Goal: Information Seeking & Learning: Learn about a topic

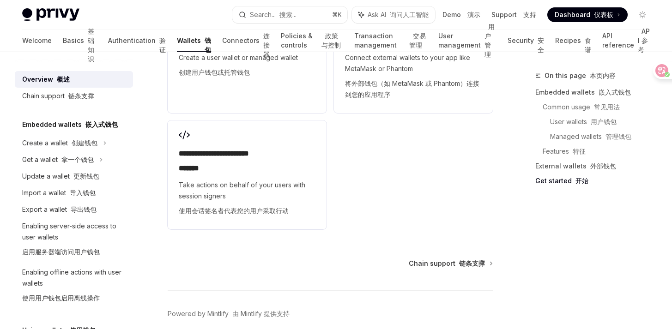
scroll to position [2467, 0]
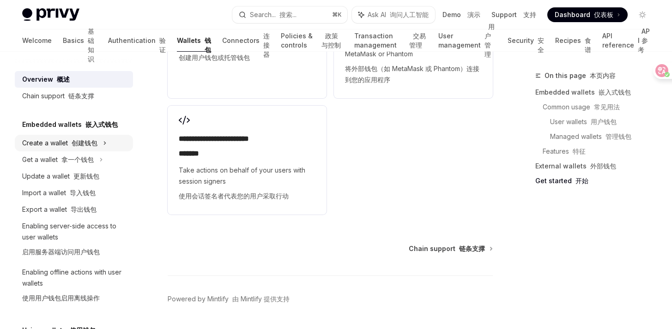
click at [79, 141] on font "创建钱包" at bounding box center [85, 143] width 26 height 8
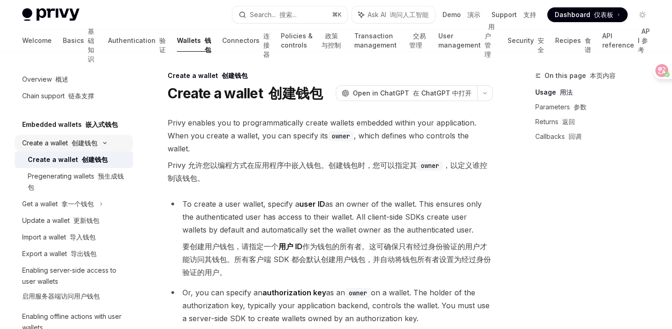
click at [71, 141] on font at bounding box center [70, 143] width 4 height 8
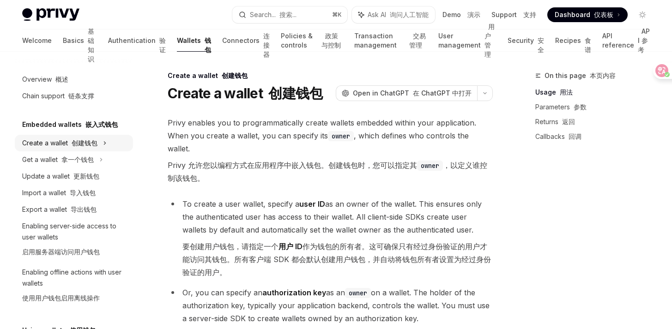
click at [71, 144] on font at bounding box center [70, 143] width 4 height 8
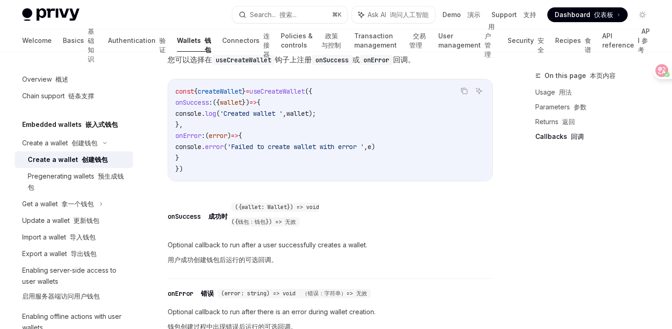
scroll to position [876, 0]
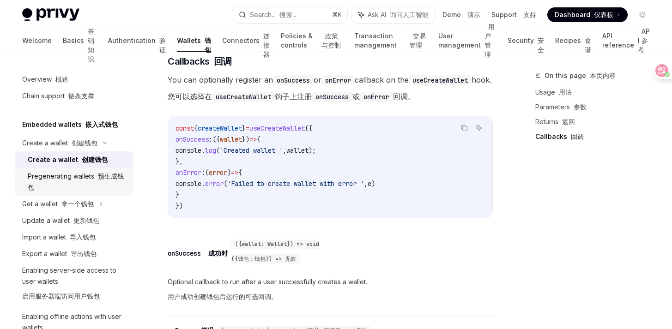
click at [83, 175] on div "Pregenerating wallets 预生成钱包" at bounding box center [78, 182] width 100 height 22
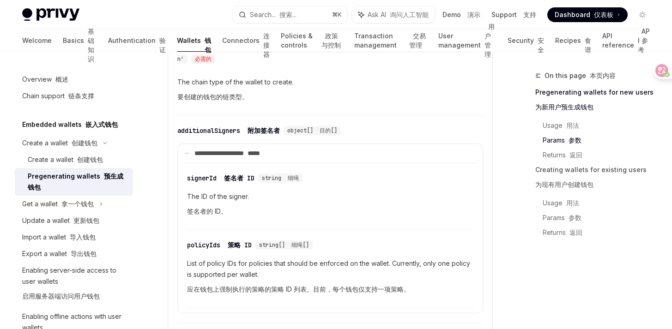
scroll to position [1109, 0]
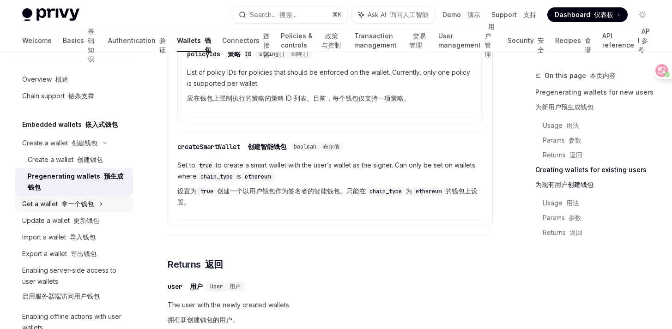
click at [95, 201] on div "Get a wallet 拿一个钱包" at bounding box center [74, 204] width 118 height 17
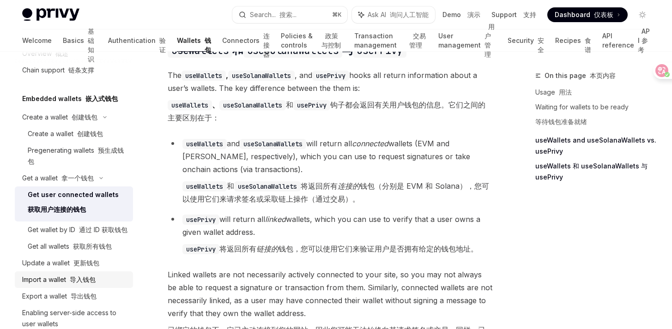
scroll to position [37, 0]
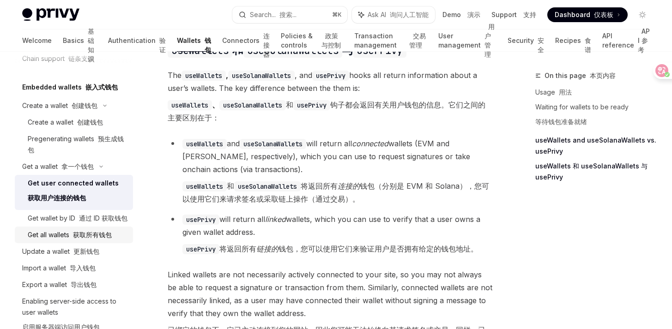
click at [97, 239] on font "获取所有钱包" at bounding box center [92, 235] width 39 height 8
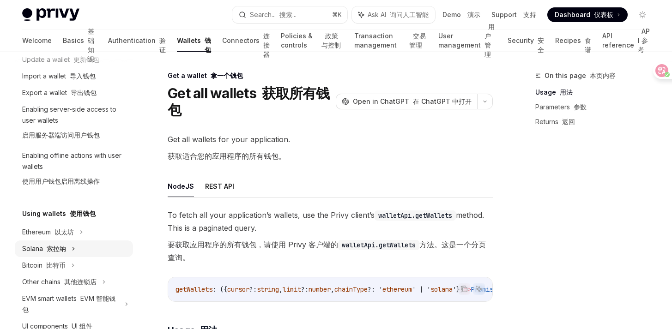
scroll to position [230, 0]
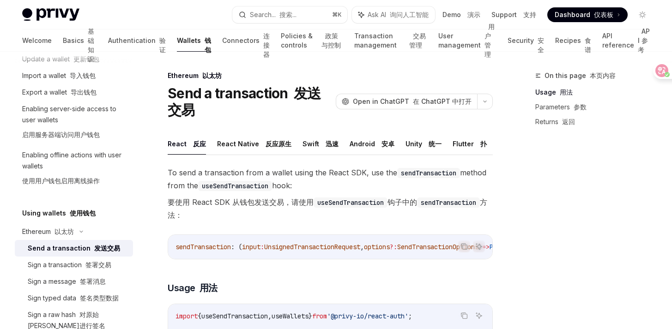
click at [66, 254] on div "Send a transaction 发送交易" at bounding box center [74, 248] width 92 height 11
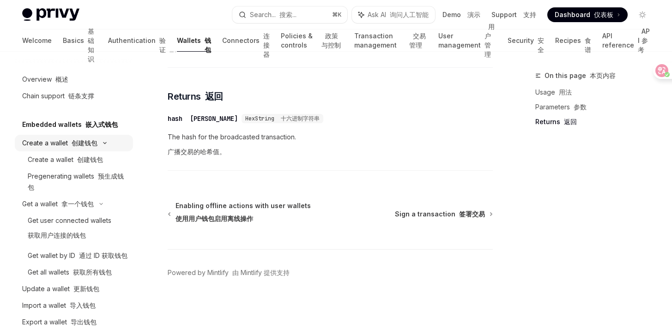
scroll to position [756, 0]
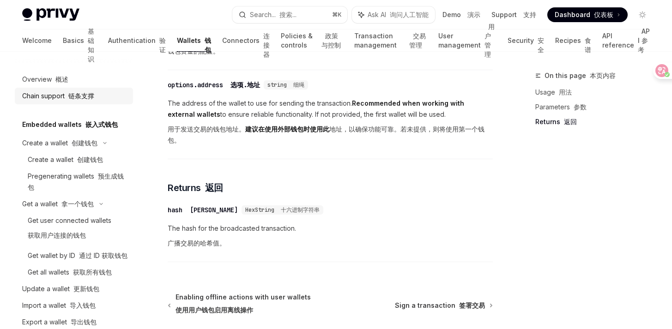
click at [66, 92] on font at bounding box center [67, 96] width 4 height 8
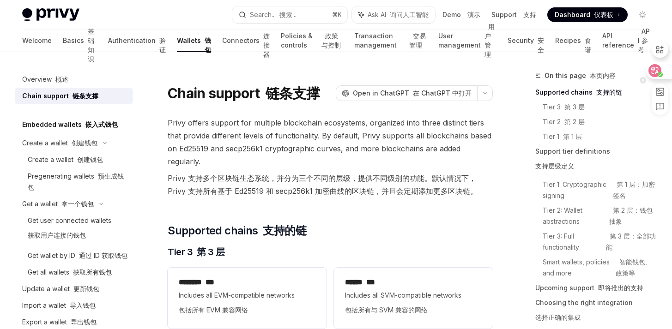
click at [659, 72] on circle at bounding box center [659, 74] width 5 height 5
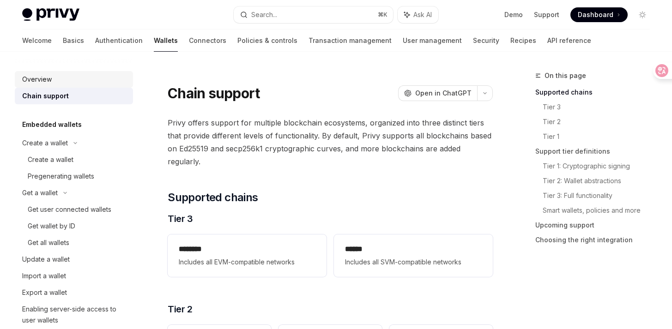
click at [63, 77] on div "Overview" at bounding box center [74, 79] width 105 height 11
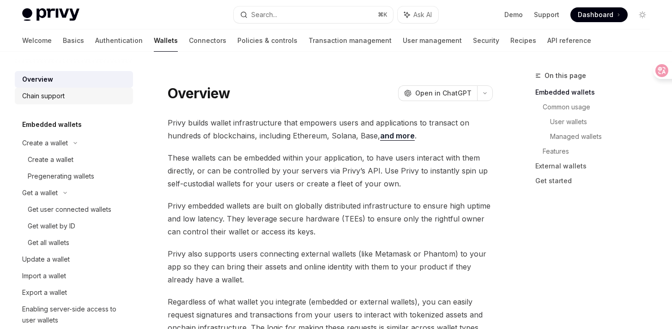
click at [64, 94] on div "Chain support" at bounding box center [43, 95] width 42 height 11
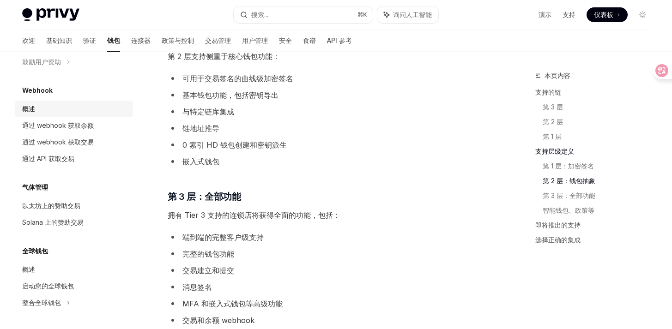
scroll to position [658, 0]
click at [131, 41] on font "连接器" at bounding box center [140, 40] width 19 height 8
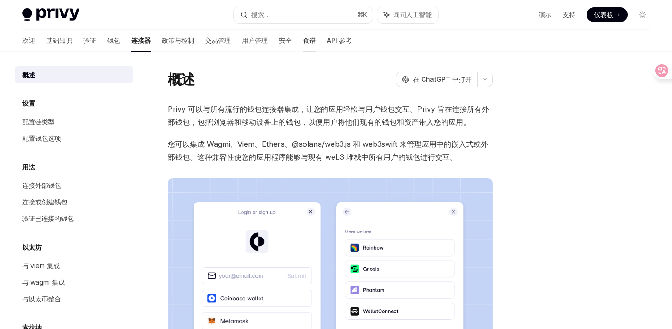
click at [303, 41] on font "食谱" at bounding box center [309, 40] width 13 height 8
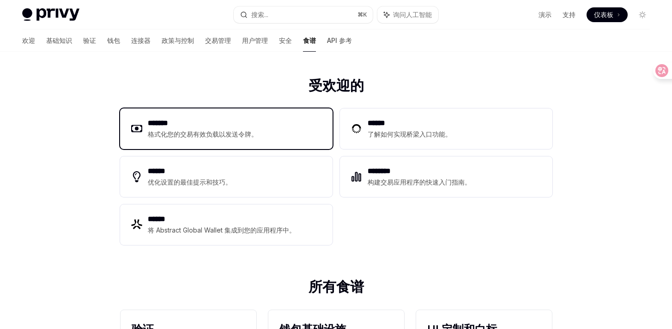
scroll to position [107, 0]
click at [217, 128] on h2 "*******" at bounding box center [203, 123] width 110 height 11
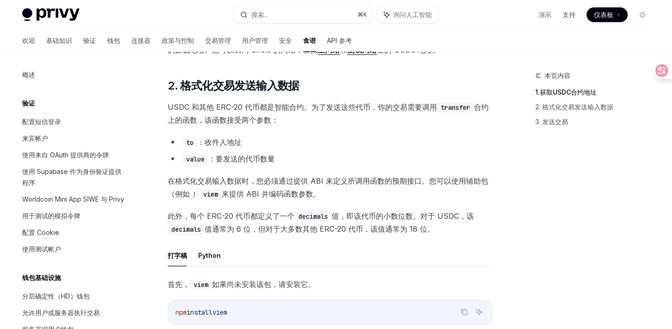
scroll to position [142, 0]
drag, startPoint x: 310, startPoint y: 180, endPoint x: 323, endPoint y: 180, distance: 13.4
click at [323, 180] on font "在格式化交易输入数据时，您必须通过提供 ABI 来定义所调用函数的预期接口。您可以使用辅助包（例如 ）" at bounding box center [328, 187] width 320 height 22
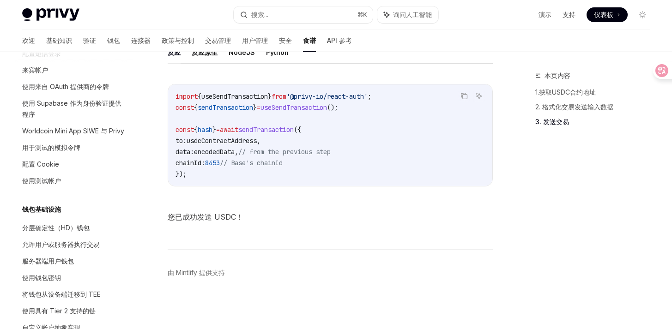
scroll to position [0, 0]
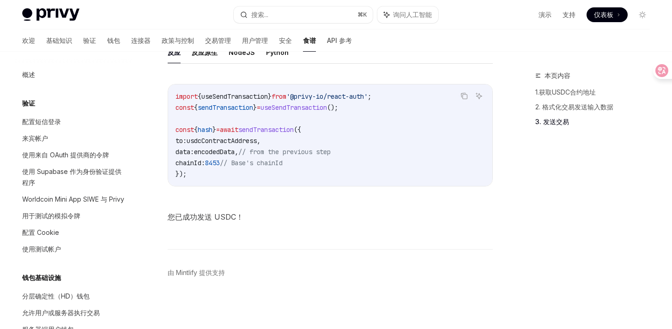
click at [32, 104] on font "验证" at bounding box center [28, 103] width 13 height 8
click at [34, 78] on font "概述" at bounding box center [28, 75] width 13 height 8
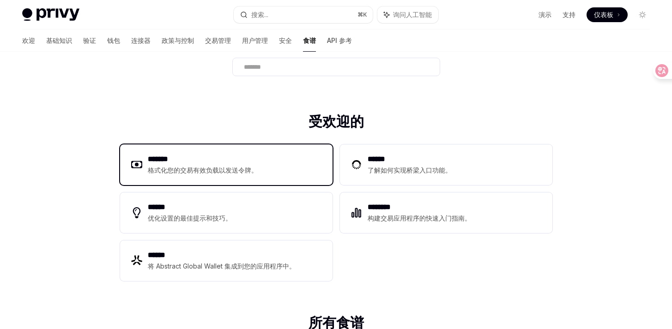
scroll to position [72, 0]
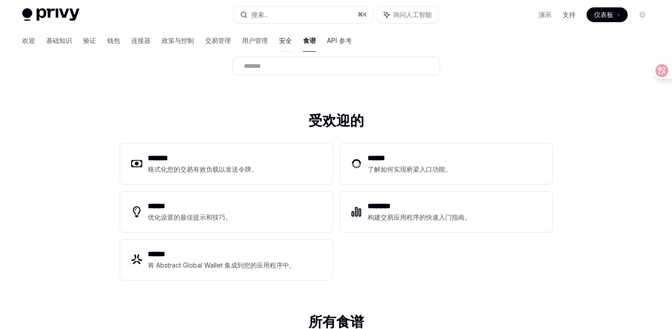
click at [279, 40] on font "安全" at bounding box center [285, 40] width 13 height 8
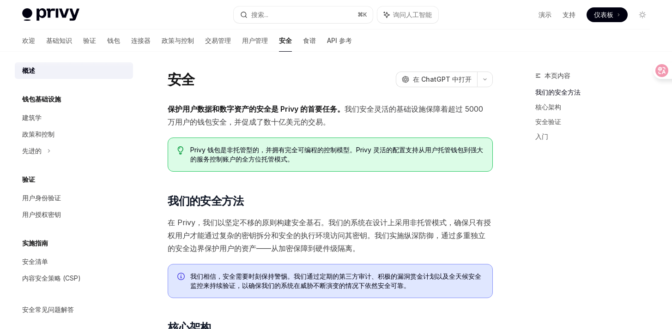
scroll to position [12, 0]
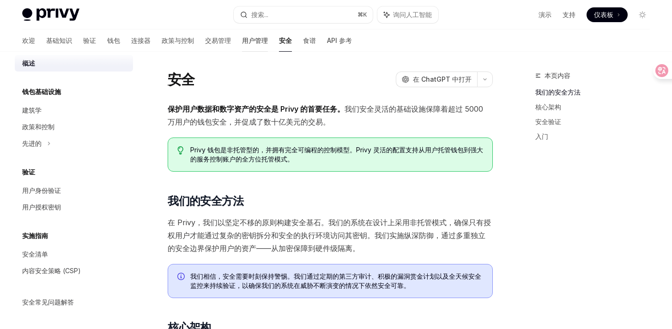
click at [242, 38] on font "用户管理" at bounding box center [255, 40] width 26 height 8
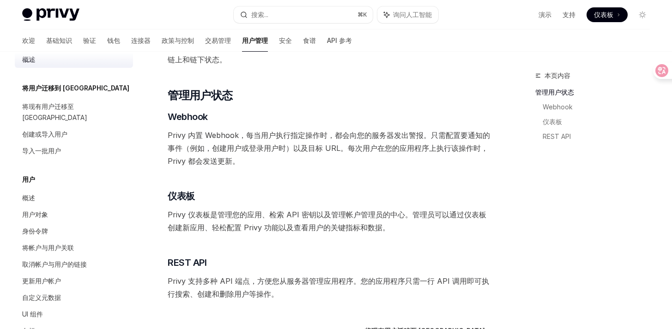
scroll to position [160, 0]
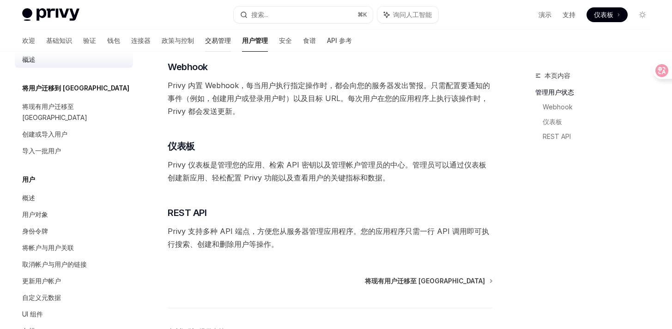
click at [205, 39] on font "交易管理" at bounding box center [218, 40] width 26 height 8
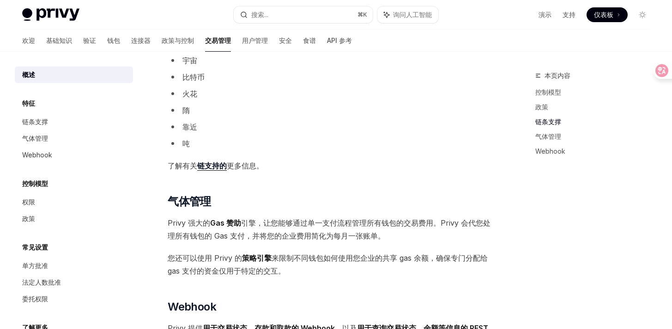
scroll to position [707, 0]
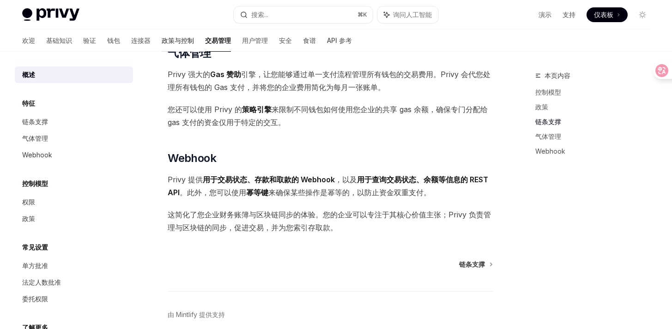
click at [162, 42] on font "政策与控制" at bounding box center [178, 40] width 32 height 8
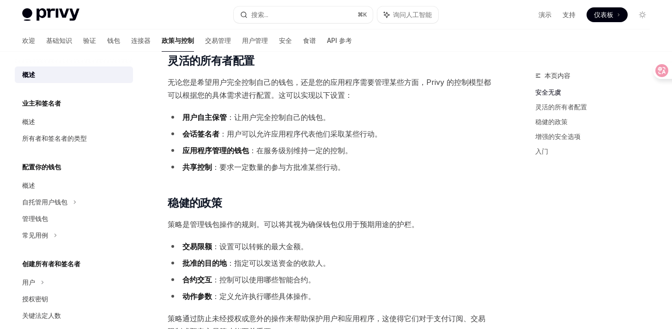
scroll to position [390, 0]
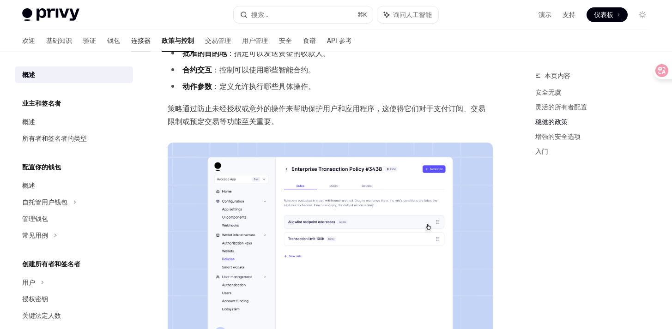
click at [131, 38] on font "连接器" at bounding box center [140, 40] width 19 height 8
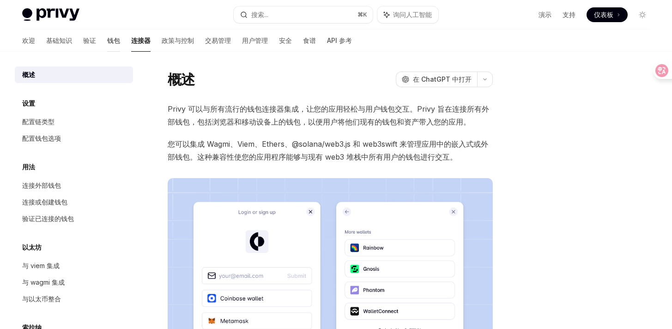
click at [107, 43] on font "钱包" at bounding box center [113, 40] width 13 height 8
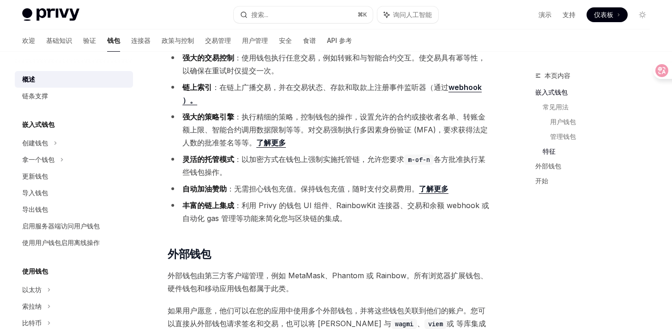
scroll to position [1300, 0]
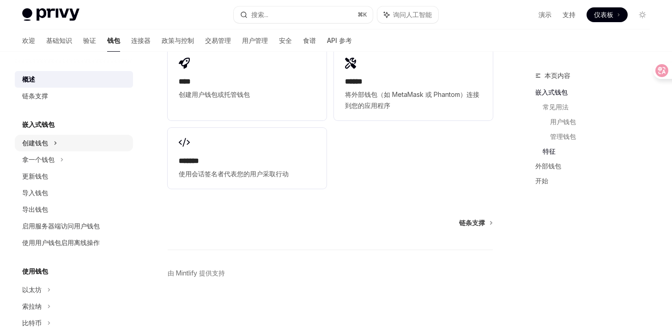
click at [39, 139] on font "创建钱包" at bounding box center [35, 143] width 26 height 8
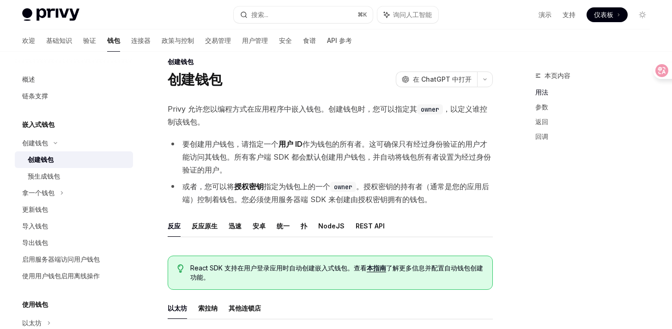
scroll to position [14, 0]
click at [202, 224] on font "反应原生" at bounding box center [205, 226] width 26 height 8
click at [178, 225] on font "反应" at bounding box center [174, 226] width 13 height 8
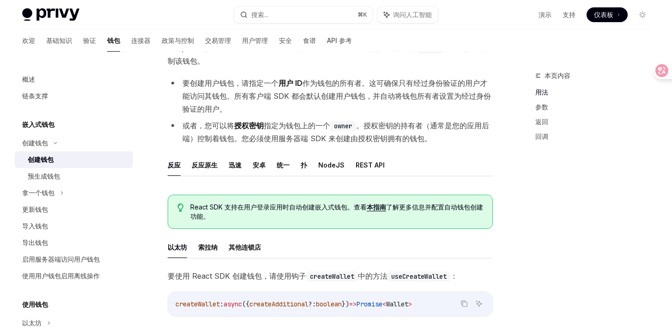
scroll to position [56, 0]
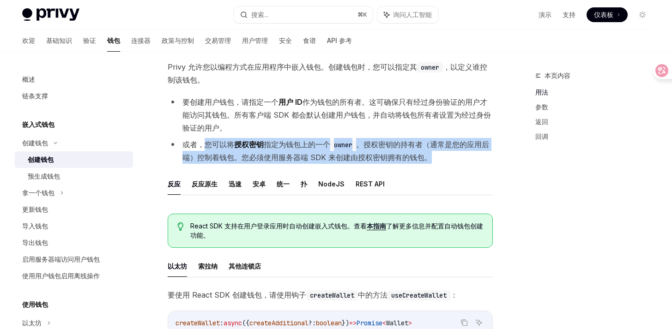
drag, startPoint x: 204, startPoint y: 144, endPoint x: 427, endPoint y: 160, distance: 223.5
click at [427, 160] on li "或者，您可以将 授权密钥 指定为钱包上的一个 owner 。授权密钥的持有者（通常是您的应用后端）控制着钱包。您必须使用服务器端 SDK 来创建由授权密钥拥有…" at bounding box center [330, 151] width 325 height 26
click at [471, 161] on li "或者，您可以将 授权密钥 指定为钱包上的一个 owner 。授权密钥的持有者（通常是您的应用后端）控制着钱包。您必须使用服务器端 SDK 来创建由授权密钥拥有…" at bounding box center [330, 151] width 325 height 26
drag, startPoint x: 208, startPoint y: 143, endPoint x: 431, endPoint y: 156, distance: 223.3
click at [429, 156] on li "或者，您可以将 授权密钥 指定为钱包上的一个 owner 。授权密钥的持有者（通常是您的应用后端）控制着钱包。您必须使用服务器端 SDK 来创建由授权密钥拥有…" at bounding box center [330, 151] width 325 height 26
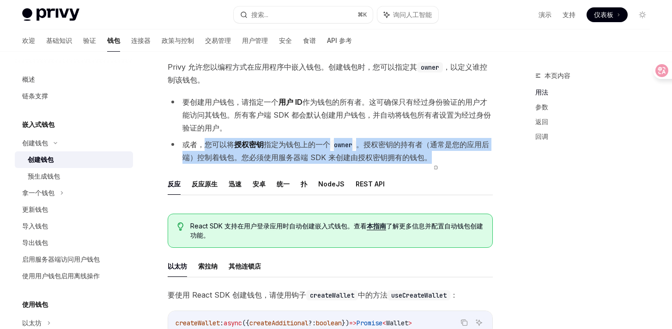
click at [479, 159] on li "或者，您可以将 授权密钥 指定为钱包上的一个 owner 。授权密钥的持有者（通常是您的应用后端）控制着钱包。您必须使用服务器端 SDK 来创建由授权密钥拥有…" at bounding box center [330, 151] width 325 height 26
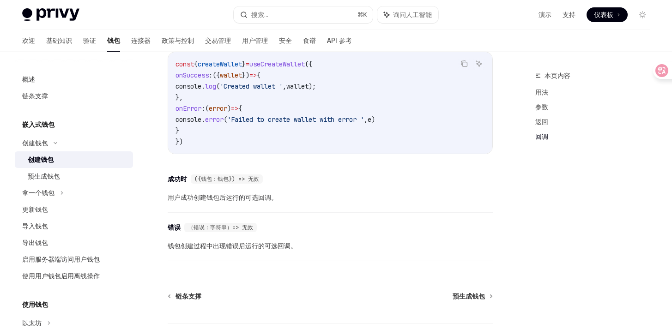
scroll to position [744, 0]
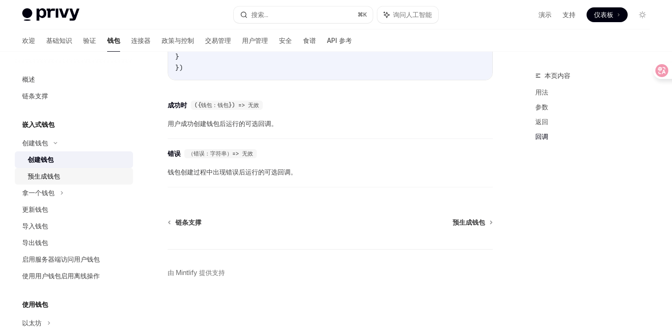
click at [76, 173] on div "预生成钱包" at bounding box center [78, 176] width 100 height 11
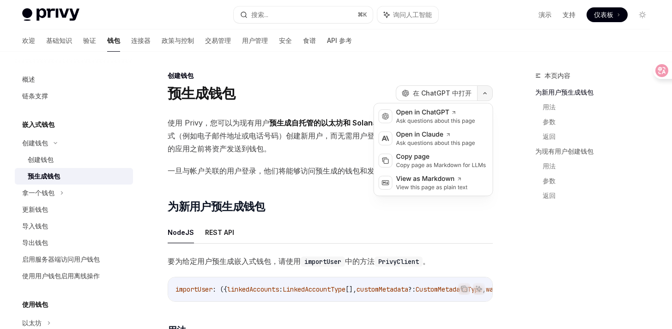
click at [483, 91] on icon "button" at bounding box center [484, 93] width 11 height 4
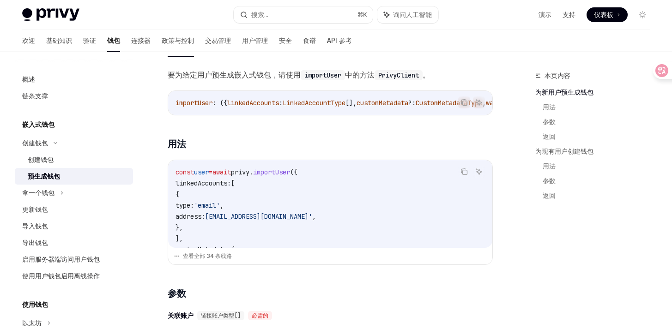
scroll to position [187, 0]
click at [205, 258] on font "查看全部 34 条线路" at bounding box center [207, 255] width 49 height 7
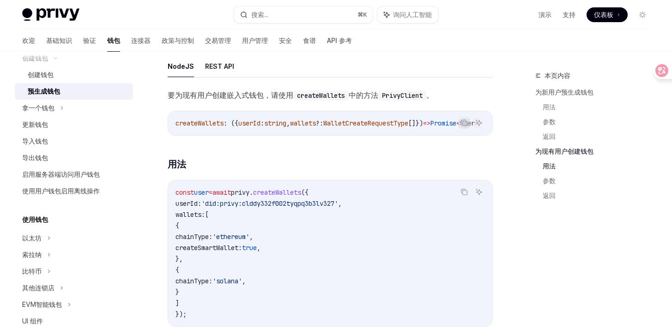
scroll to position [81, 0]
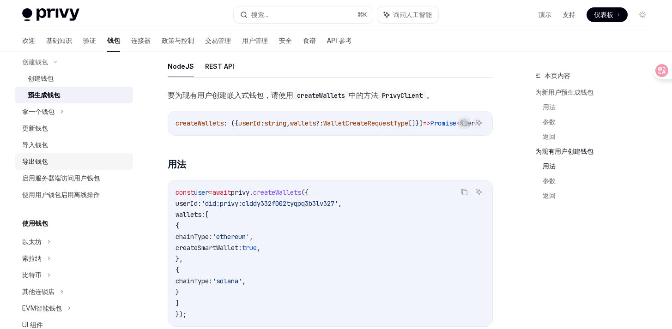
click at [42, 163] on font "导出钱包" at bounding box center [35, 161] width 26 height 8
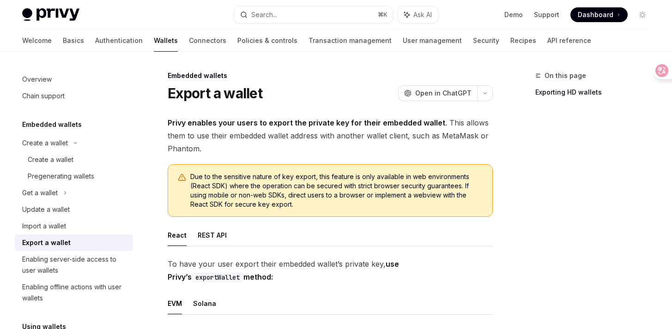
drag, startPoint x: 244, startPoint y: 110, endPoint x: 234, endPoint y: 110, distance: 10.2
drag, startPoint x: 377, startPoint y: 123, endPoint x: 437, endPoint y: 120, distance: 60.1
click at [437, 120] on strong "Privy enables your users to export the private key for their embedded wallet" at bounding box center [306, 122] width 277 height 9
copy strong "embedded wallet"
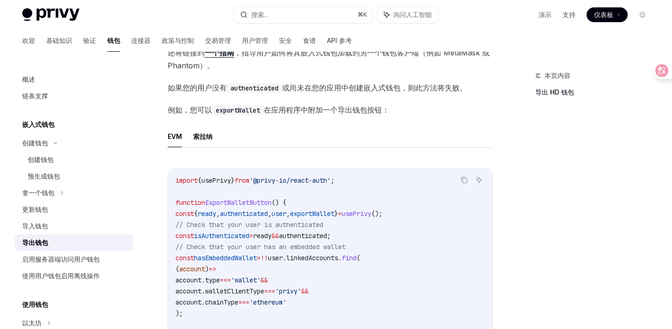
scroll to position [428, 0]
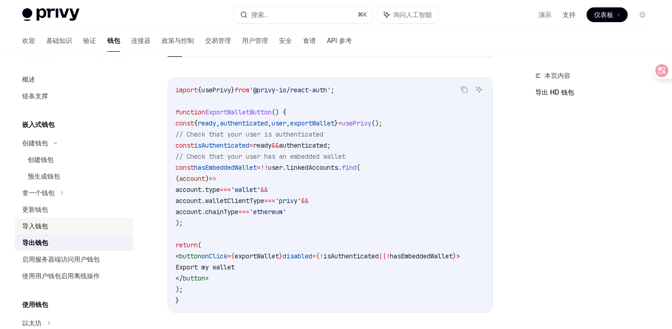
click at [47, 229] on font "导入钱包" at bounding box center [35, 226] width 26 height 8
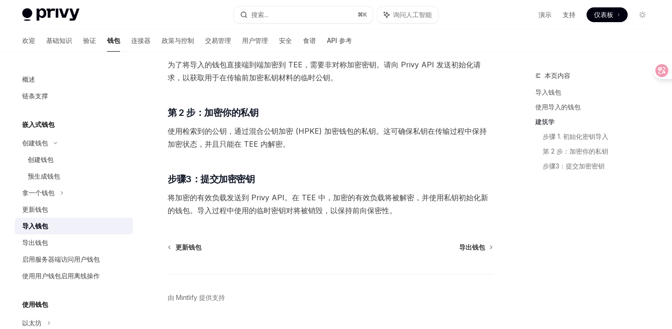
scroll to position [673, 0]
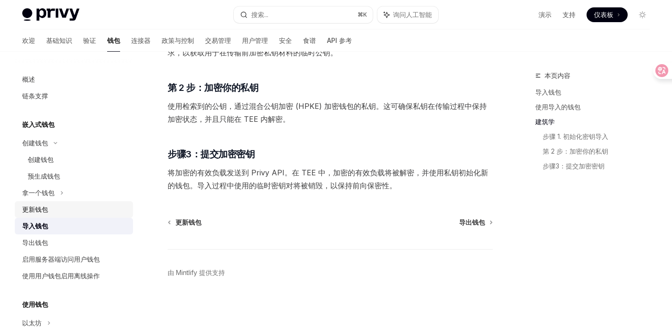
click at [60, 207] on div "更新钱包" at bounding box center [74, 209] width 105 height 11
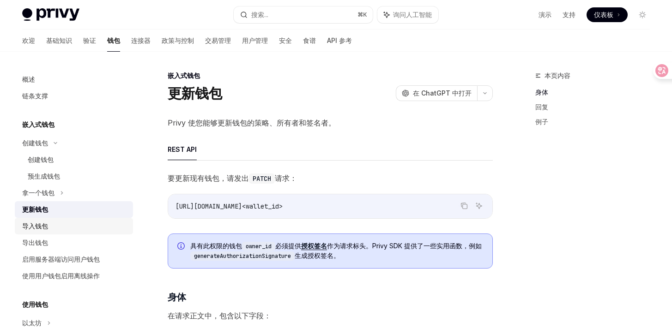
click at [82, 221] on div "导入钱包" at bounding box center [74, 226] width 105 height 11
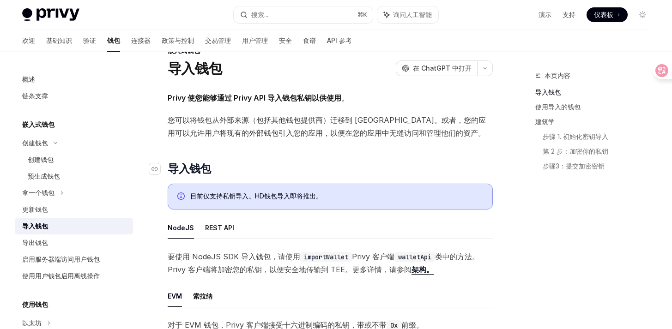
scroll to position [26, 0]
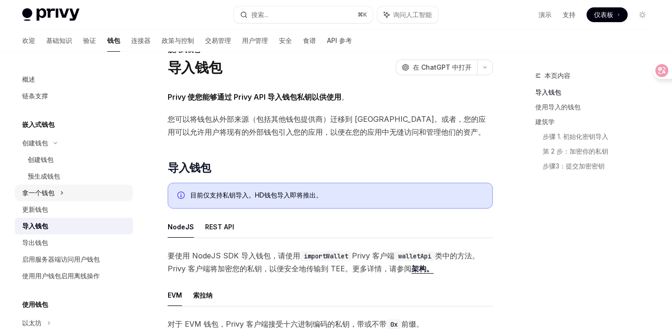
click at [56, 192] on div "拿一个钱包" at bounding box center [74, 193] width 118 height 17
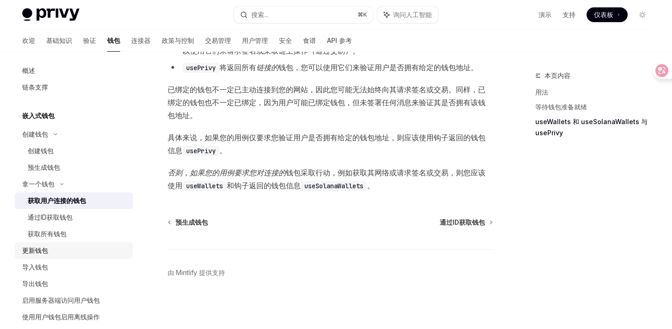
scroll to position [21, 0]
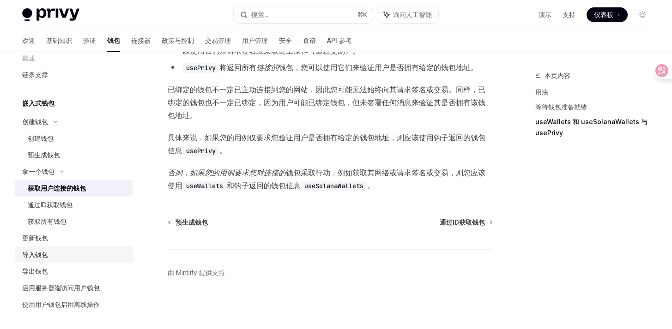
click at [52, 251] on div "导入钱包" at bounding box center [74, 254] width 105 height 11
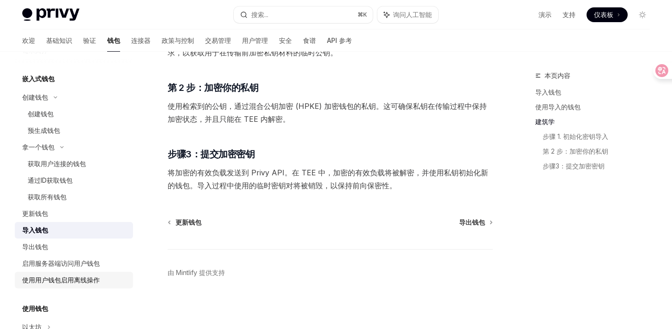
scroll to position [47, 0]
click at [50, 246] on div "导出钱包" at bounding box center [74, 245] width 105 height 11
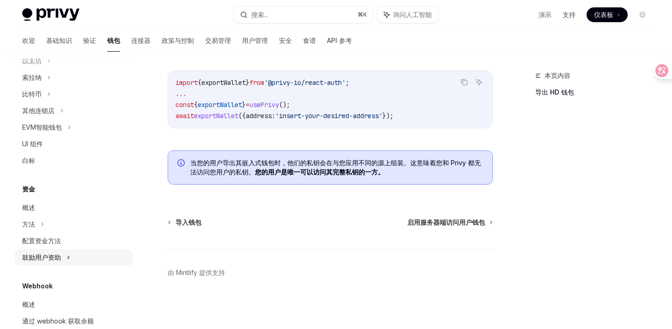
scroll to position [313, 0]
click at [32, 211] on div "概述" at bounding box center [28, 207] width 13 height 11
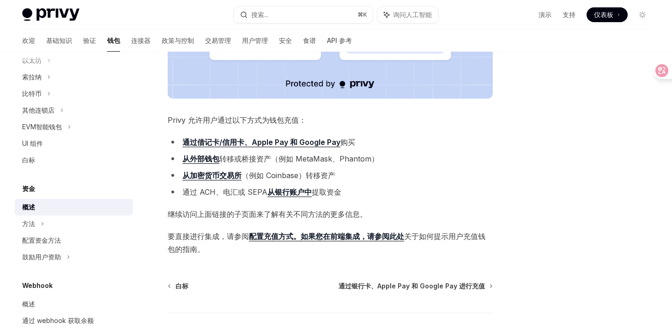
scroll to position [315, 0]
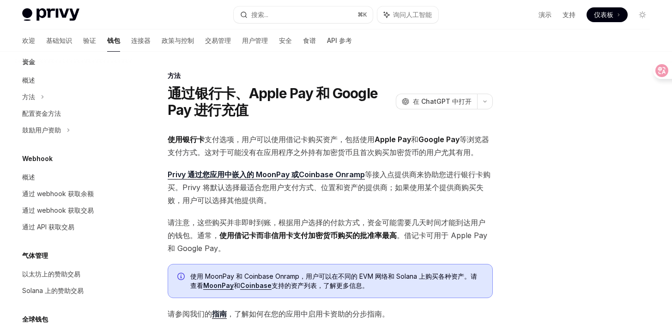
scroll to position [453, 0]
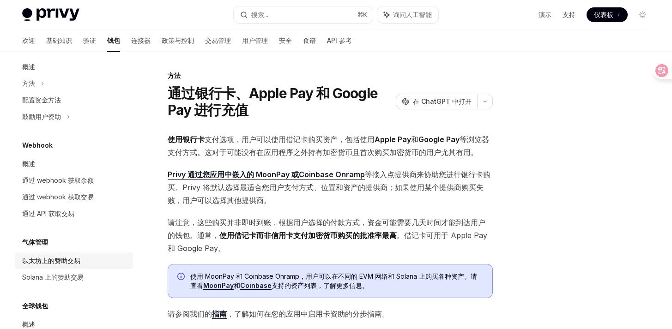
click at [60, 260] on font "以太坊上的赞助交易" at bounding box center [51, 261] width 58 height 8
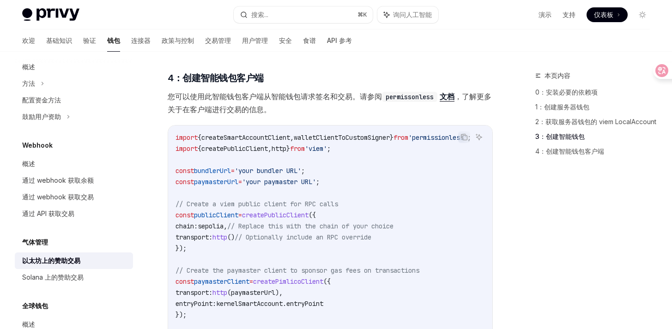
scroll to position [1231, 0]
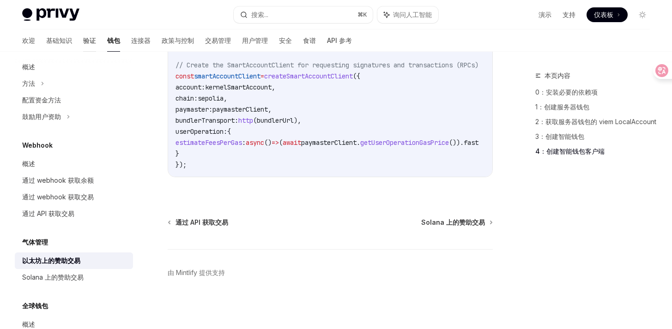
click at [83, 42] on font "验证" at bounding box center [89, 40] width 13 height 8
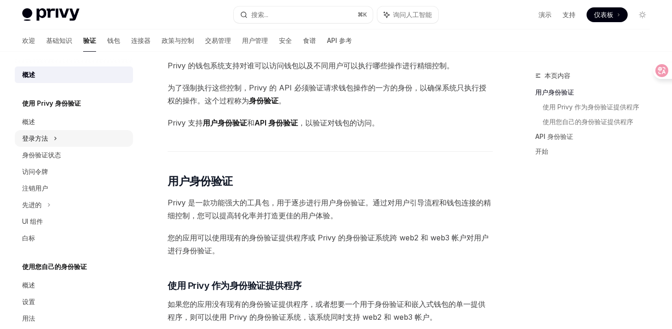
click at [53, 137] on div "登录方法" at bounding box center [74, 138] width 118 height 17
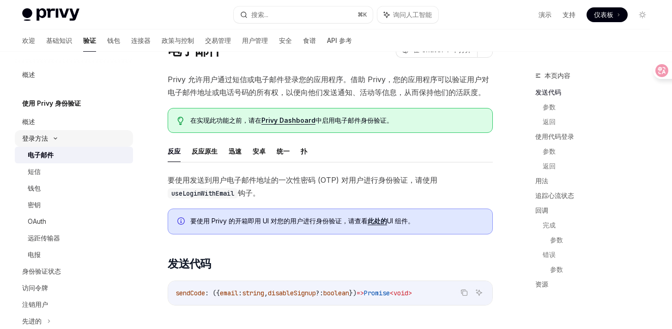
click at [53, 137] on icon at bounding box center [55, 139] width 11 height 4
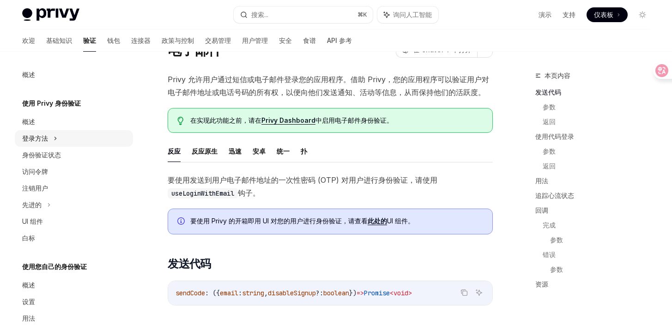
click at [53, 138] on div "登录方法" at bounding box center [74, 138] width 118 height 17
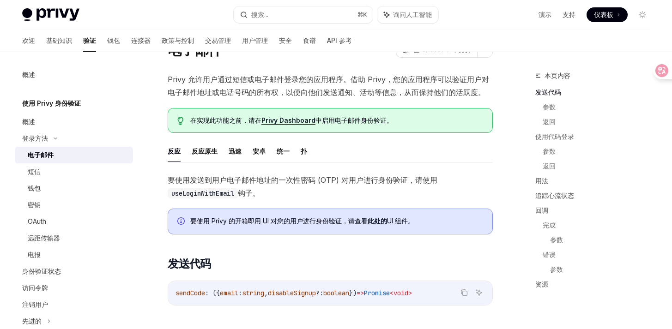
click at [53, 154] on font "电子邮件" at bounding box center [41, 155] width 26 height 8
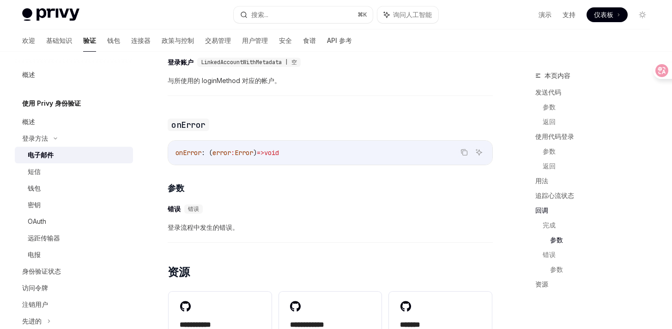
scroll to position [1888, 0]
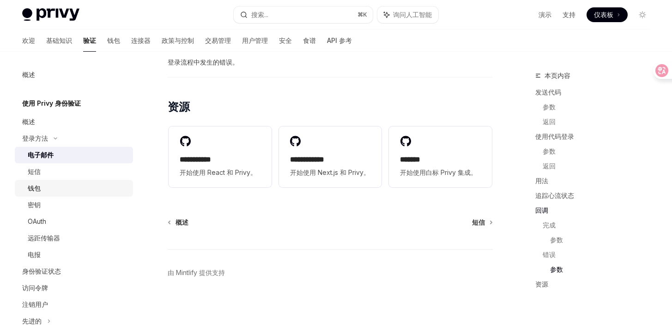
click at [39, 191] on font "钱包" at bounding box center [34, 188] width 13 height 8
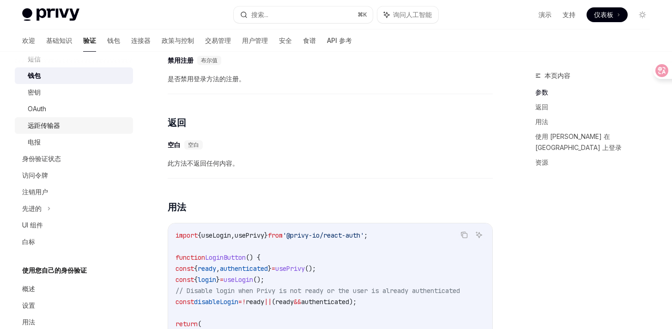
scroll to position [102, 0]
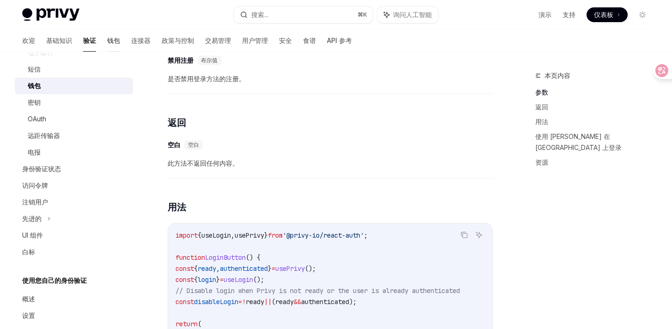
click at [107, 43] on font "钱包" at bounding box center [113, 40] width 13 height 8
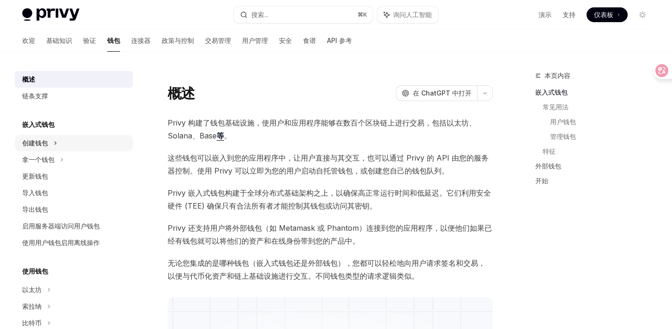
click at [55, 147] on icon at bounding box center [56, 143] width 4 height 11
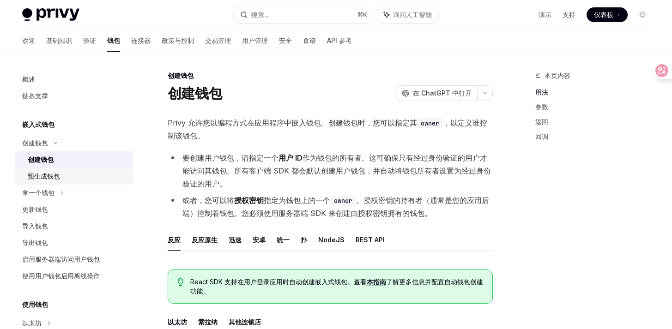
click at [53, 174] on font "预生成钱包" at bounding box center [44, 176] width 32 height 8
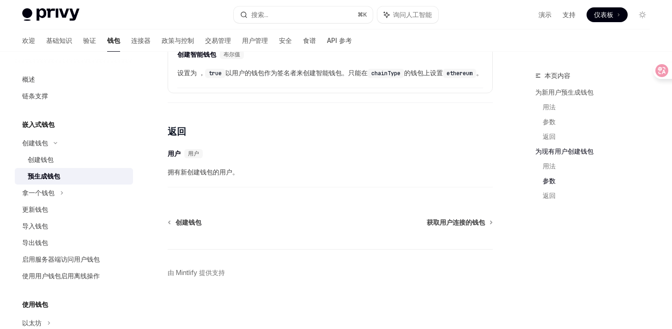
scroll to position [1741, 0]
click at [131, 44] on font "连接器" at bounding box center [140, 40] width 19 height 8
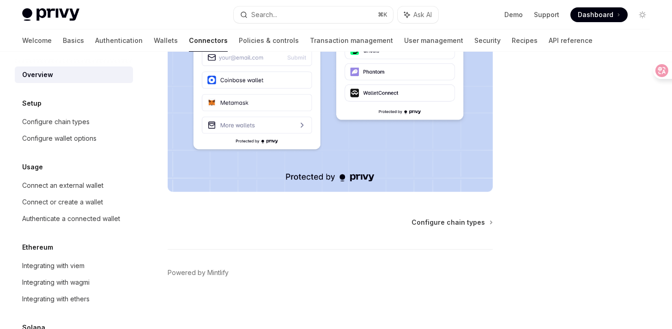
scroll to position [218, 0]
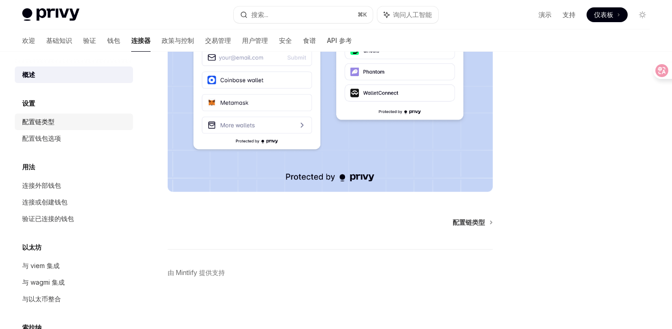
click at [55, 123] on div "配置链类型" at bounding box center [74, 121] width 105 height 11
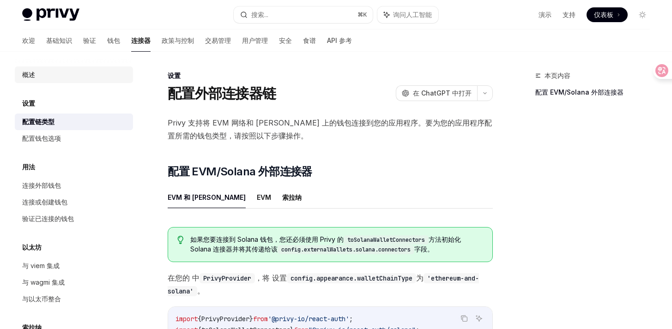
click at [54, 73] on div "概述" at bounding box center [74, 74] width 105 height 11
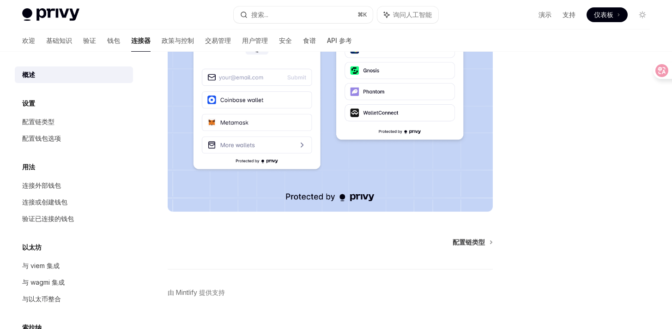
scroll to position [218, 0]
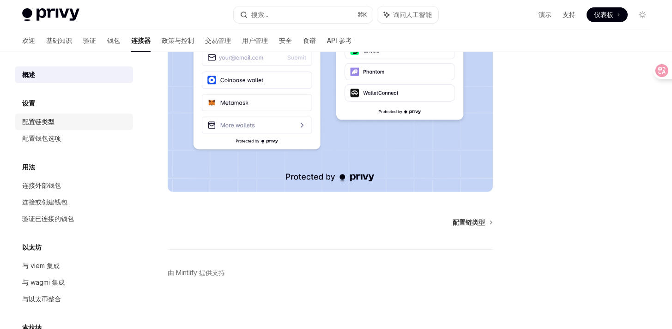
click at [24, 122] on font "配置链类型" at bounding box center [38, 122] width 32 height 8
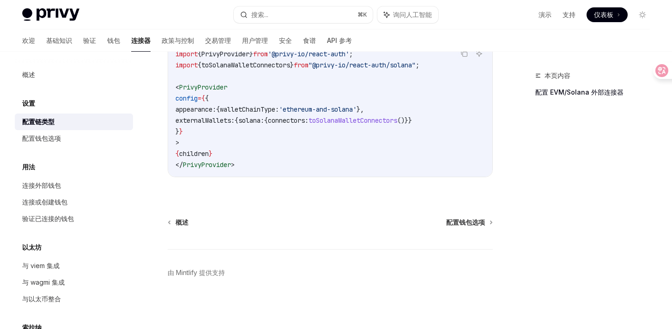
scroll to position [271, 0]
click at [56, 136] on font "配置钱包选项" at bounding box center [41, 138] width 39 height 8
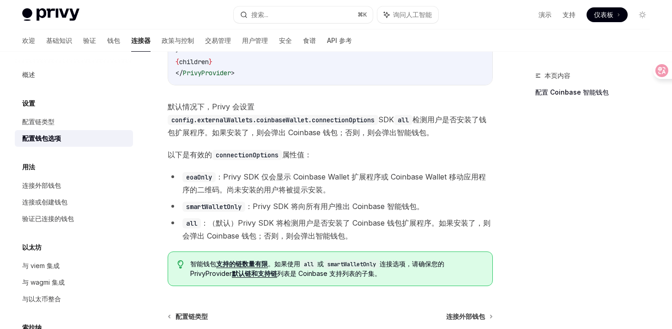
scroll to position [1308, 0]
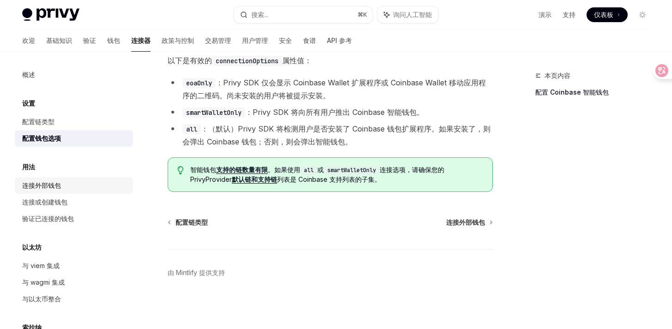
click at [38, 188] on font "连接外部钱包" at bounding box center [41, 185] width 39 height 8
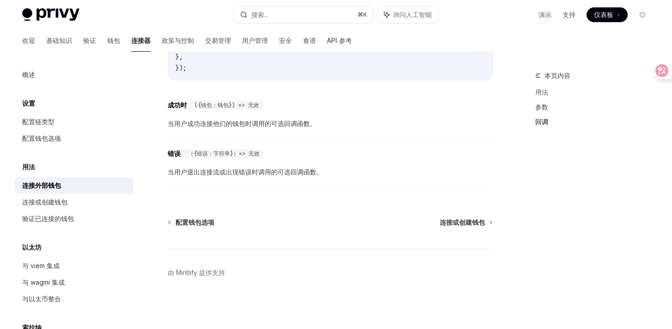
scroll to position [682, 0]
click at [52, 206] on div "连接或创建钱包" at bounding box center [44, 202] width 45 height 11
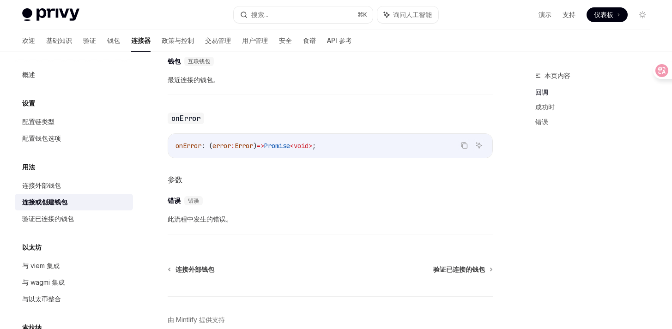
scroll to position [657, 0]
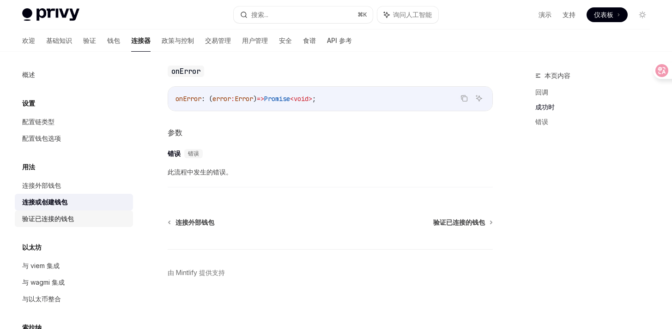
click at [43, 217] on font "验证已连接的钱包" at bounding box center [48, 219] width 52 height 8
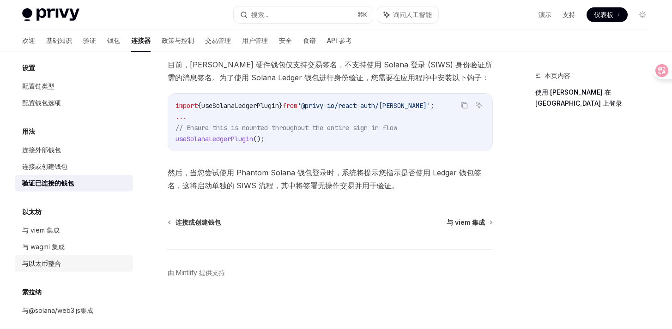
scroll to position [44, 0]
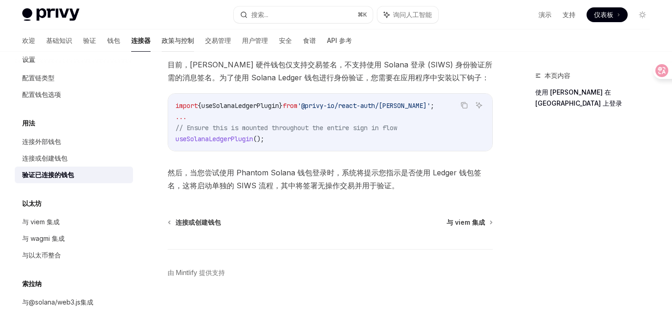
click at [162, 37] on font "政策与控制" at bounding box center [178, 40] width 32 height 8
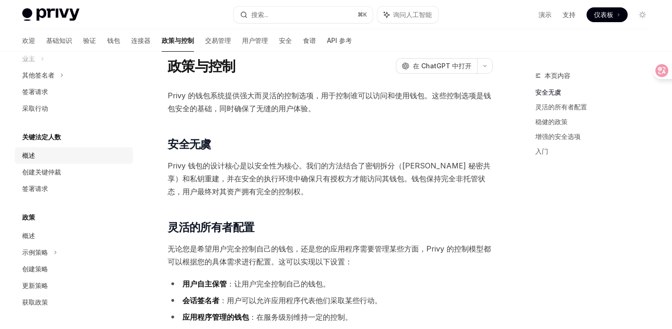
scroll to position [100, 0]
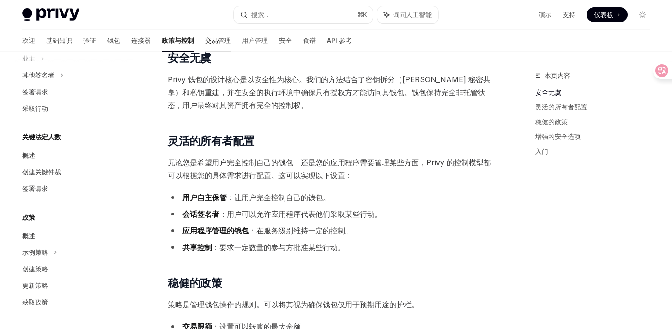
click at [205, 40] on font "交易管理" at bounding box center [218, 40] width 26 height 8
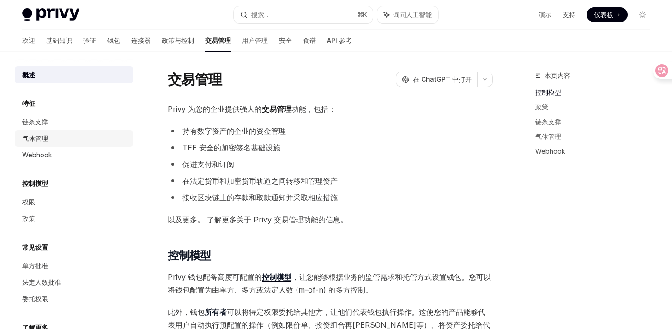
click at [53, 141] on div "气体管理" at bounding box center [74, 138] width 105 height 11
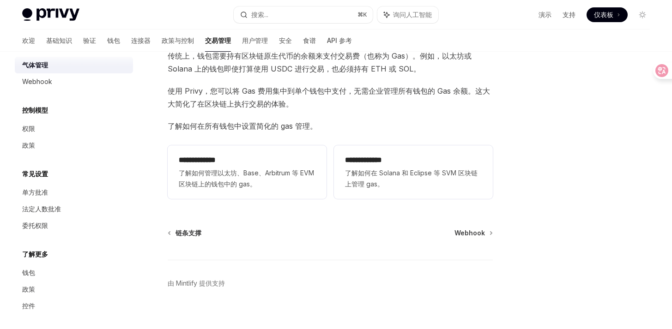
scroll to position [77, 0]
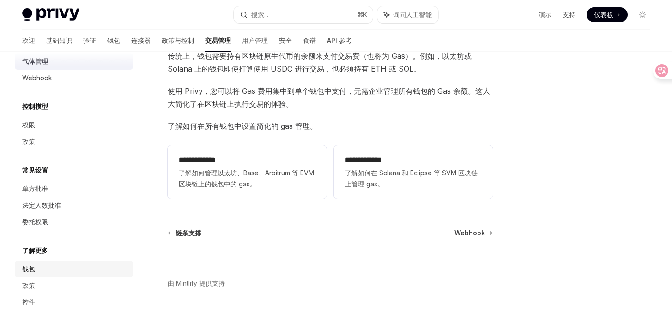
click at [48, 268] on div "钱包" at bounding box center [74, 269] width 105 height 11
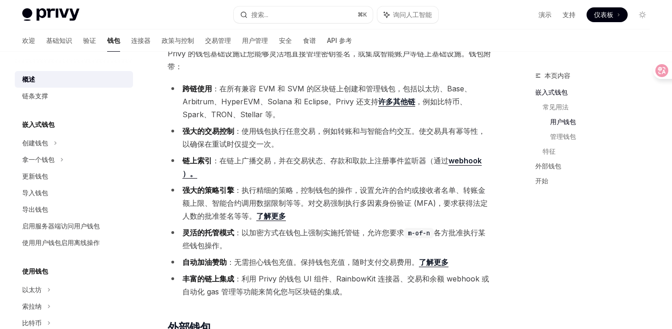
scroll to position [1016, 0]
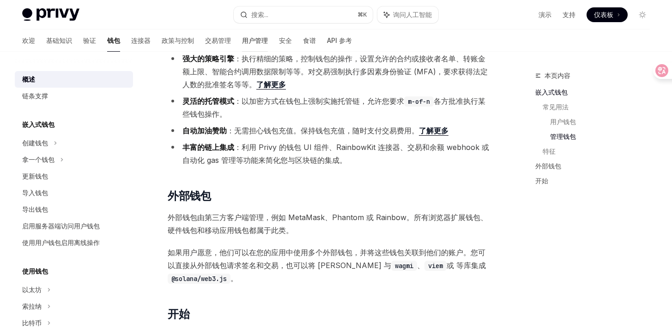
click at [242, 41] on font "用户管理" at bounding box center [255, 40] width 26 height 8
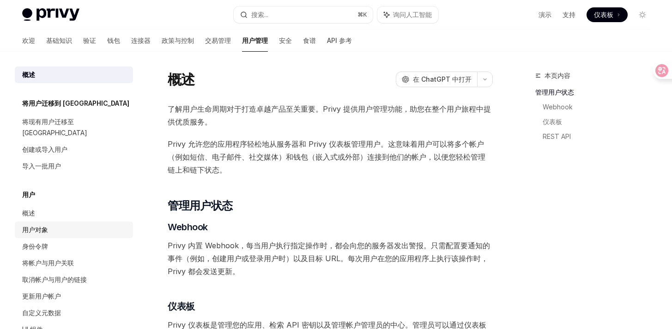
scroll to position [109, 0]
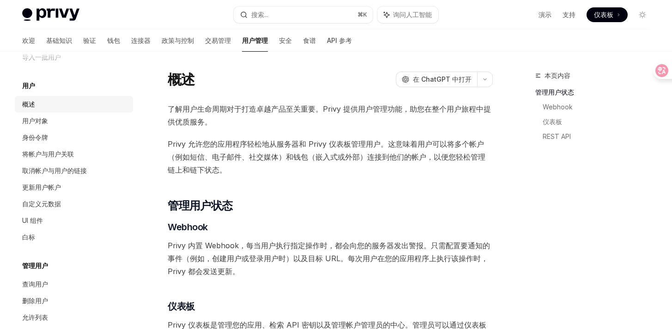
click at [41, 99] on div "概述" at bounding box center [74, 104] width 105 height 11
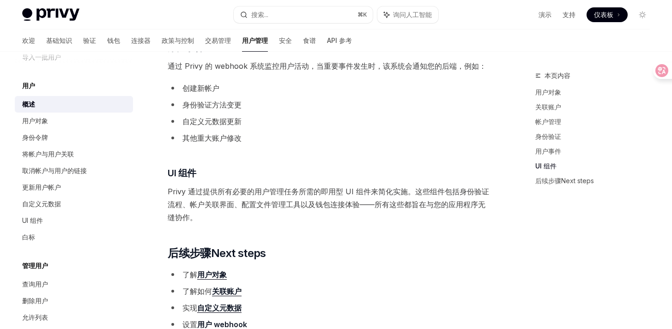
scroll to position [939, 0]
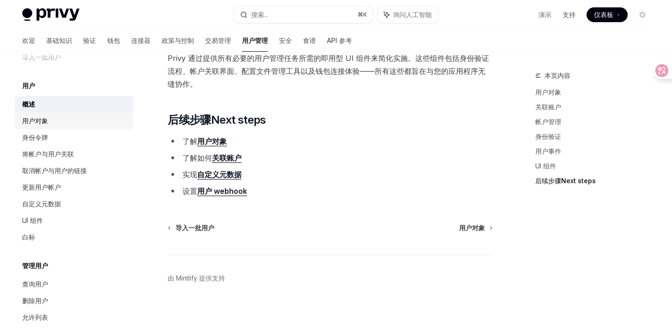
click at [37, 117] on font "用户对象" at bounding box center [35, 121] width 26 height 8
type textarea "*"
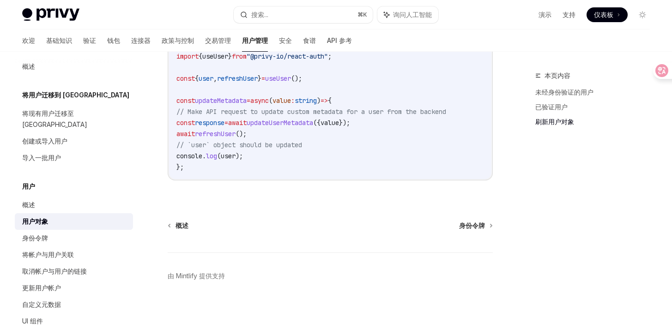
scroll to position [9, 0]
click at [279, 41] on font "安全" at bounding box center [285, 40] width 13 height 8
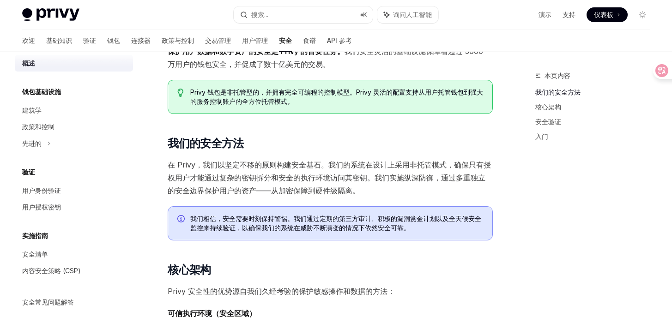
scroll to position [66, 0]
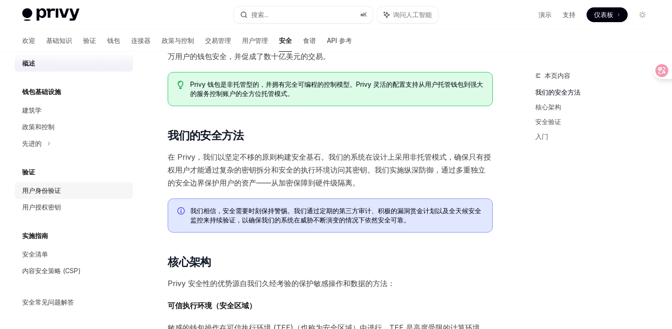
click at [55, 190] on font "用户身份验证" at bounding box center [41, 190] width 39 height 8
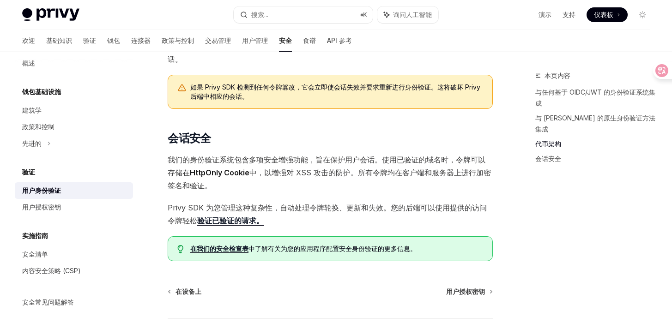
scroll to position [713, 0]
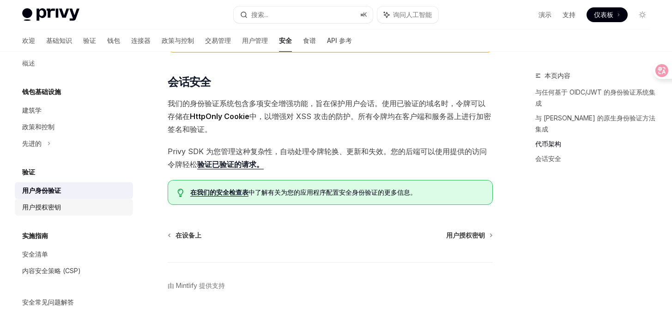
click at [56, 204] on font "用户授权密钥" at bounding box center [41, 207] width 39 height 8
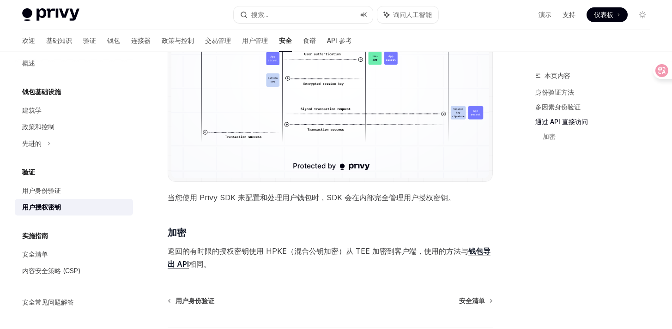
scroll to position [792, 0]
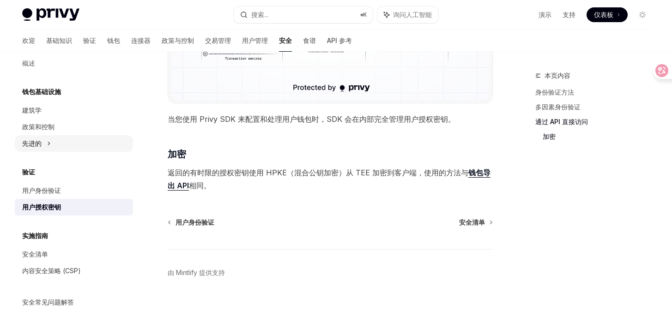
click at [43, 140] on div "先进的" at bounding box center [74, 143] width 118 height 17
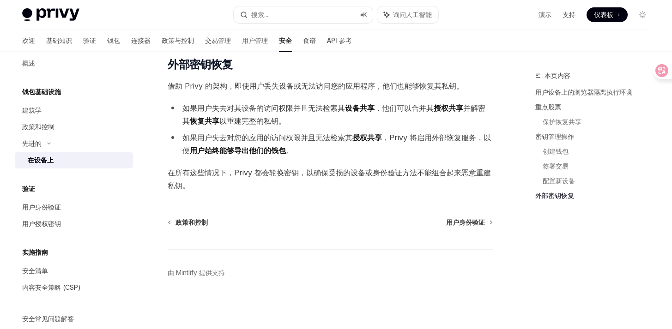
scroll to position [28, 0]
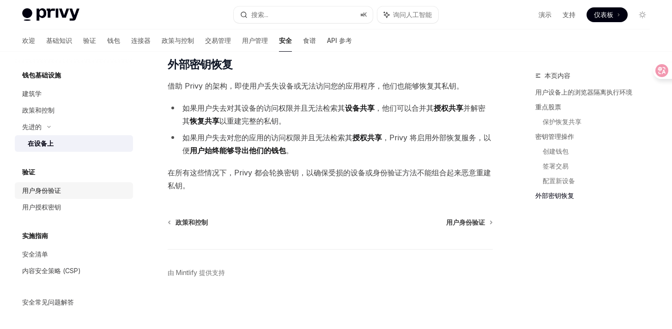
click at [61, 194] on div "用户身份验证" at bounding box center [74, 190] width 105 height 11
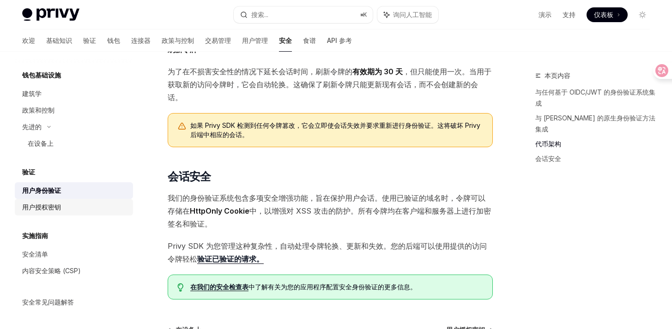
scroll to position [618, 0]
click at [59, 210] on font "用户授权密钥" at bounding box center [41, 207] width 39 height 8
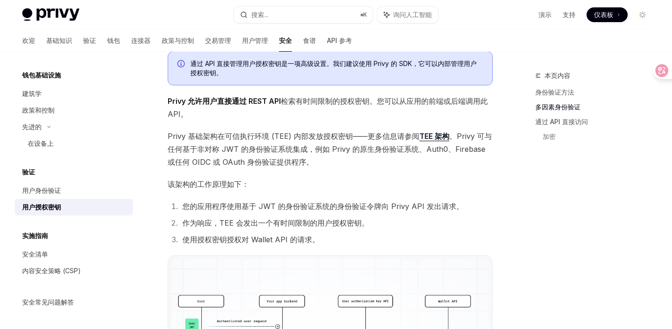
scroll to position [449, 0]
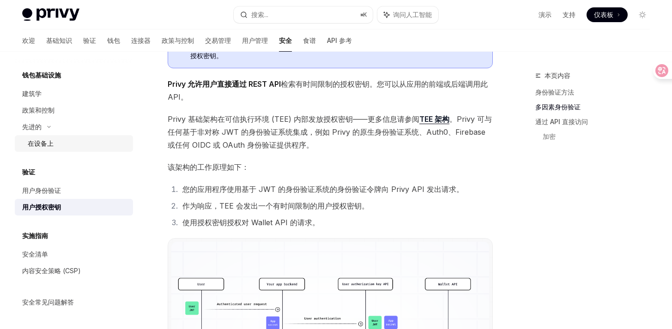
click at [46, 139] on font "在设备上" at bounding box center [41, 143] width 26 height 8
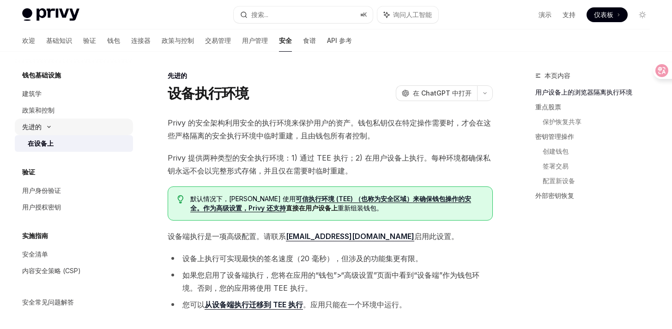
click at [46, 129] on div "先进的" at bounding box center [74, 127] width 118 height 17
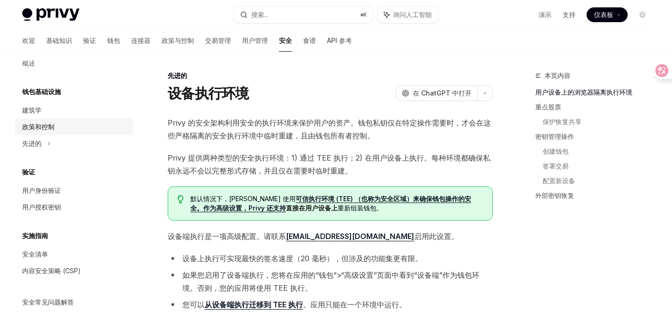
scroll to position [12, 0]
click at [54, 128] on font "政策和控制" at bounding box center [38, 127] width 32 height 8
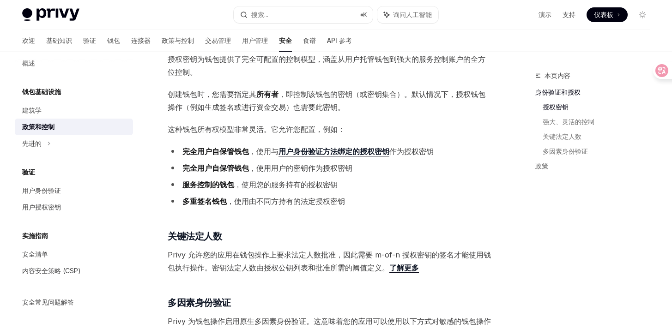
scroll to position [453, 0]
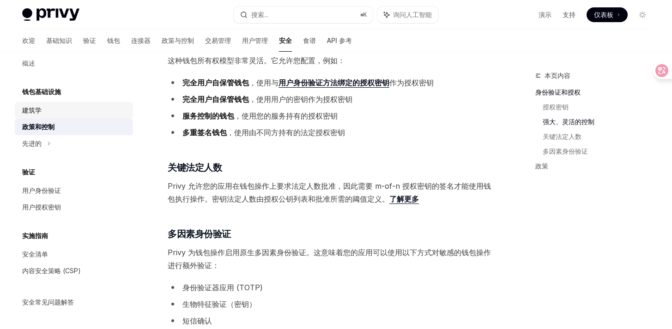
click at [52, 116] on link "建筑学" at bounding box center [74, 110] width 118 height 17
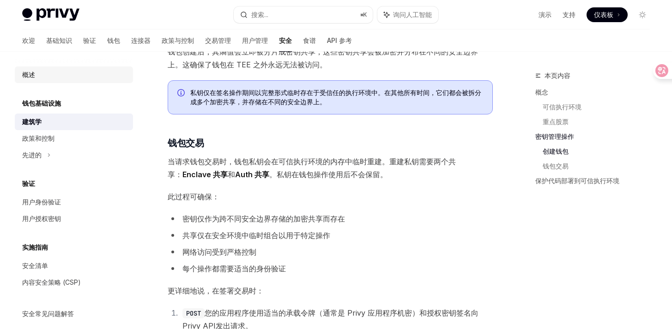
click at [38, 74] on div "概述" at bounding box center [74, 74] width 105 height 11
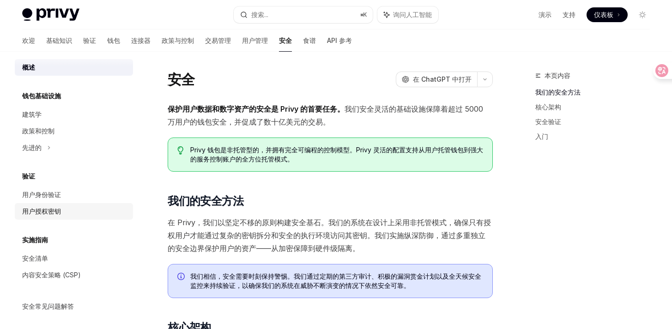
scroll to position [12, 0]
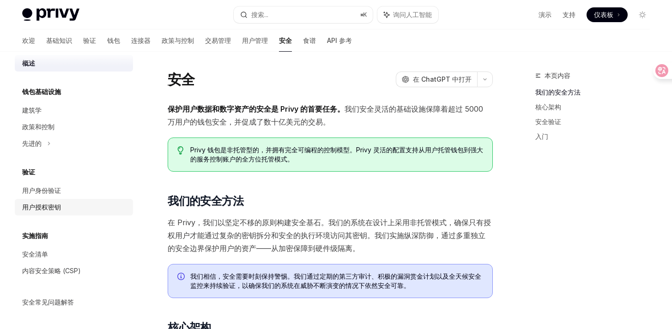
click at [60, 203] on font "用户授权密钥" at bounding box center [41, 207] width 39 height 8
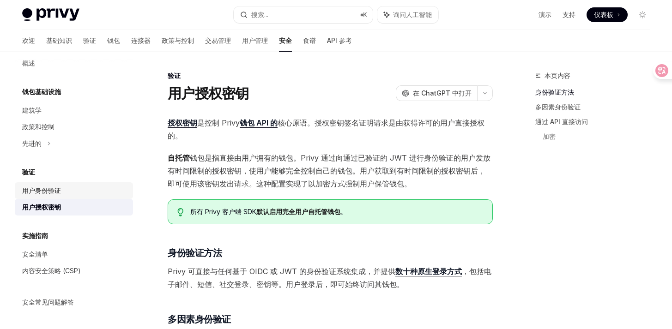
click at [58, 187] on font "用户身份验证" at bounding box center [41, 190] width 39 height 8
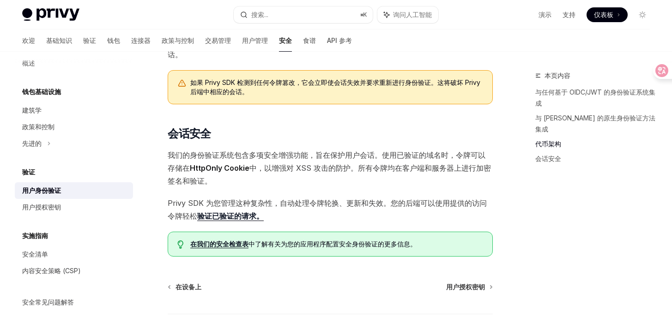
scroll to position [661, 0]
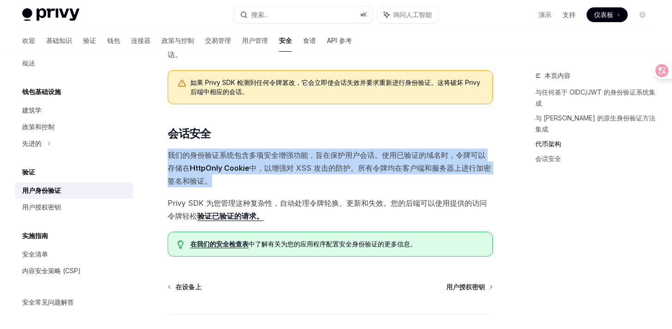
drag, startPoint x: 169, startPoint y: 142, endPoint x: 210, endPoint y: 173, distance: 51.7
click at [210, 172] on span "我们的身份验证系统包含多项安全增强功能，旨在保护用户会话。使用已验证的域名时，令牌可以存储在 HttpOnly Cookie 中，以增强对 XSS 攻击的防护…" at bounding box center [330, 168] width 325 height 39
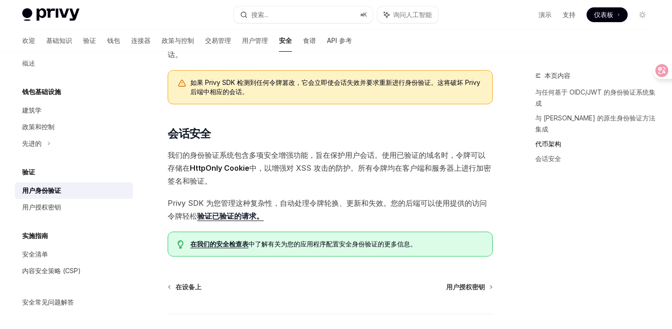
click at [238, 198] on font "Privy SDK 为您管理这种复杂性，自动处理令牌轮换、更新和失效。您的后端可以" at bounding box center [301, 202] width 267 height 9
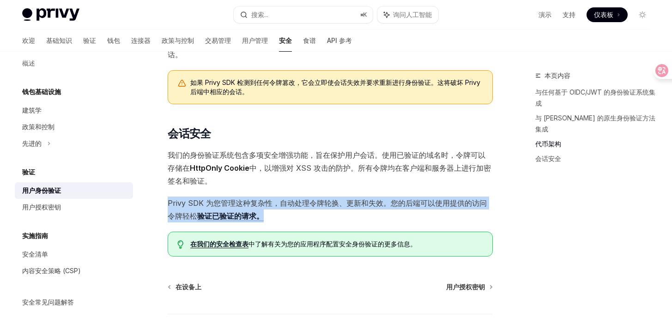
drag, startPoint x: 166, startPoint y: 188, endPoint x: 278, endPoint y: 204, distance: 112.9
click at [303, 198] on font "Privy SDK 为您管理这种复杂性，自动处理令牌轮换、更新和失效。您的后端可以" at bounding box center [301, 202] width 267 height 9
drag, startPoint x: 169, startPoint y: 190, endPoint x: 285, endPoint y: 202, distance: 116.9
click at [285, 201] on span "Privy SDK 为您管理这种复杂性，自动处理令牌轮换、更新和失效。您的后端可以 使用提供的访问令牌轻松 验证已验证的请求。" at bounding box center [330, 210] width 325 height 26
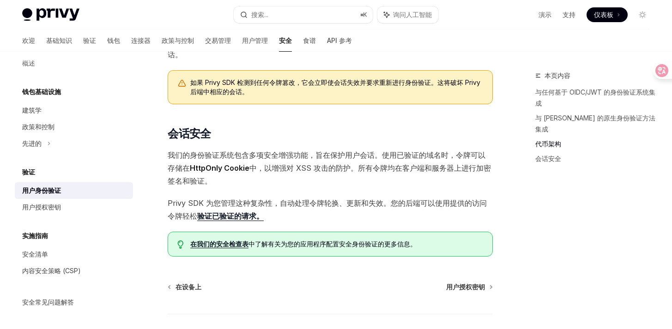
click at [320, 198] on font "Privy SDK 为您管理这种复杂性，自动处理令牌轮换、更新和失效。您的后端可以" at bounding box center [301, 202] width 267 height 9
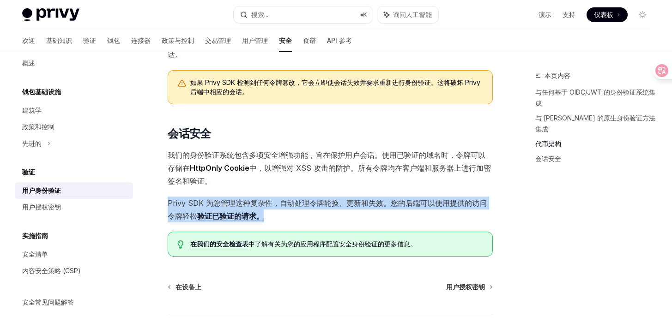
drag, startPoint x: 172, startPoint y: 190, endPoint x: 289, endPoint y: 201, distance: 118.2
click at [289, 201] on span "Privy SDK 为您管理这种复杂性，自动处理令牌轮换、更新和失效。您的后端可以 使用提供的访问令牌轻松 验证已验证的请求。" at bounding box center [330, 210] width 325 height 26
click at [324, 197] on span "Privy SDK 为您管理这种复杂性，自动处理令牌轮换、更新和失效。您的后端可以 使用提供的访问令牌轻松 验证已验证的请求。" at bounding box center [330, 210] width 325 height 26
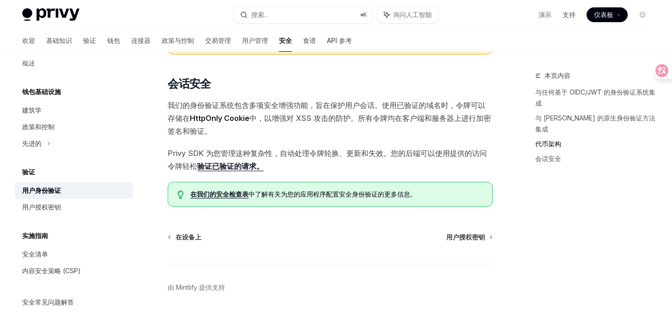
scroll to position [713, 0]
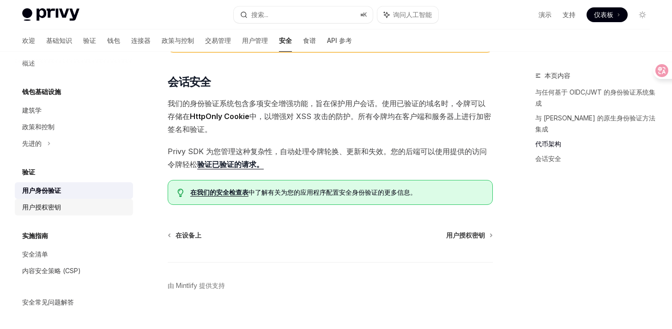
click at [77, 209] on div "用户授权密钥" at bounding box center [74, 207] width 105 height 11
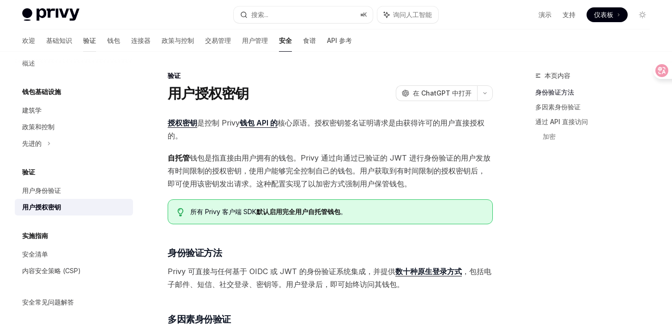
click at [83, 42] on font "验证" at bounding box center [89, 40] width 13 height 8
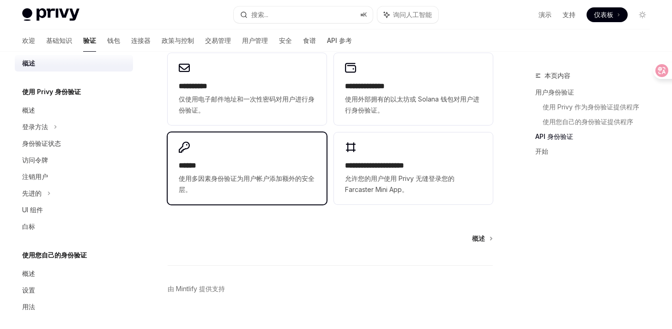
scroll to position [687, 0]
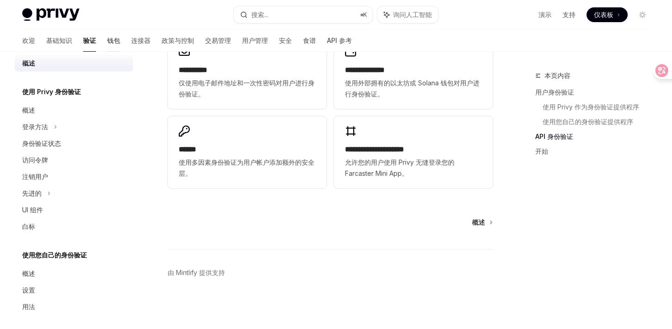
click at [107, 40] on font "钱包" at bounding box center [113, 40] width 13 height 8
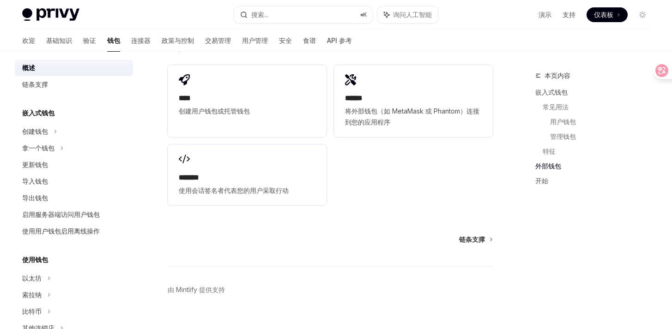
scroll to position [1300, 0]
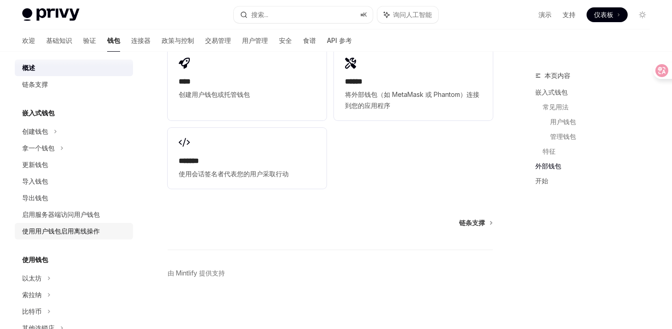
click at [65, 231] on font "使用用户钱包启用离线操作" at bounding box center [61, 231] width 78 height 8
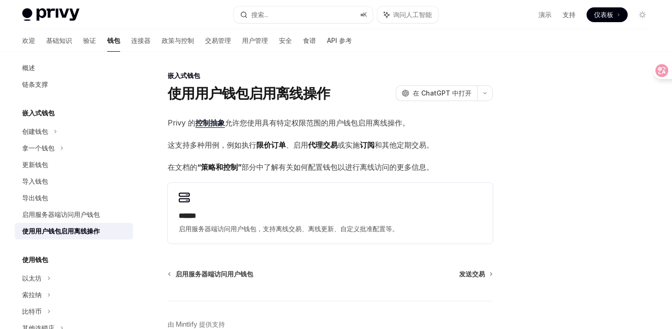
scroll to position [52, 0]
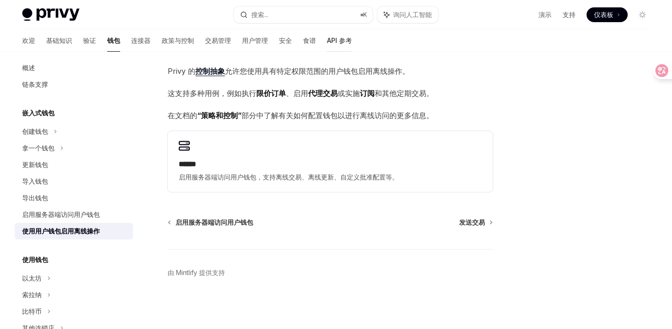
click at [327, 45] on font "API 参考" at bounding box center [339, 40] width 25 height 9
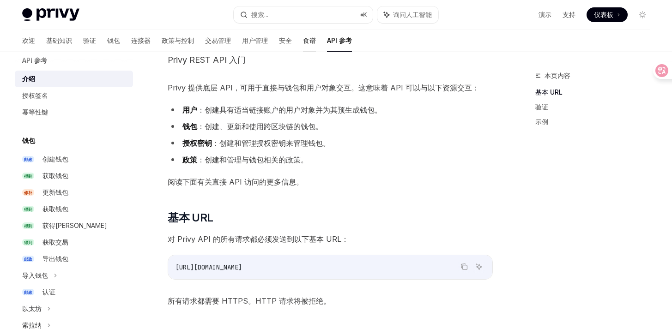
click at [303, 42] on font "食谱" at bounding box center [309, 40] width 13 height 8
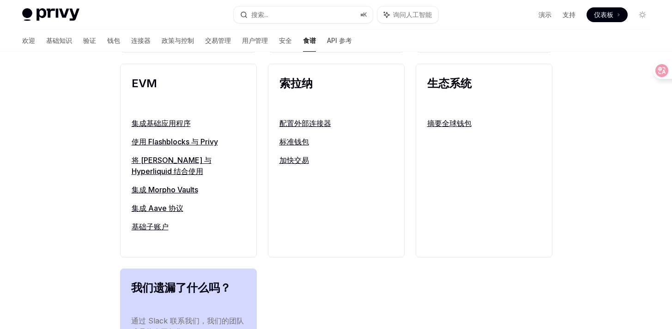
scroll to position [994, 0]
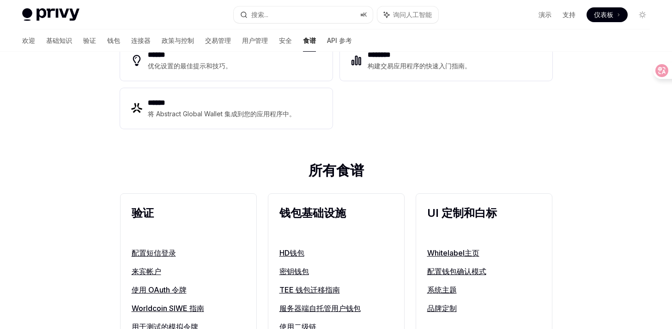
scroll to position [0, 0]
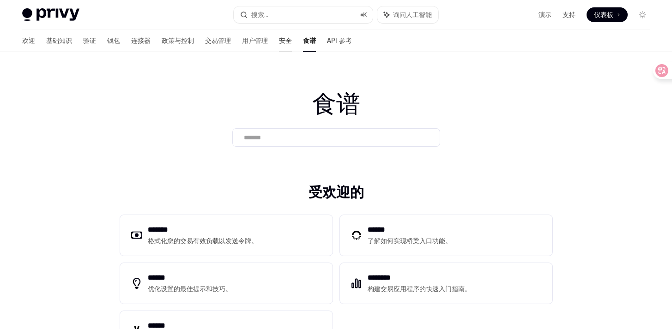
click at [279, 40] on font "安全" at bounding box center [285, 40] width 13 height 8
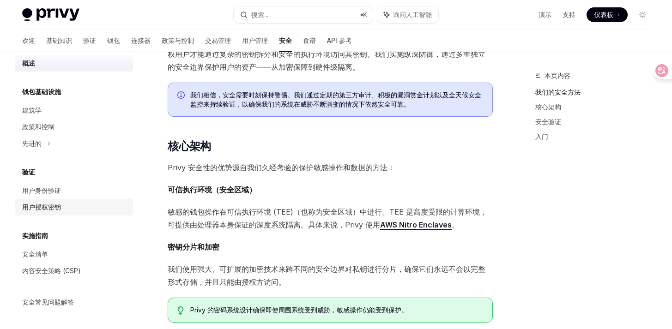
scroll to position [392, 0]
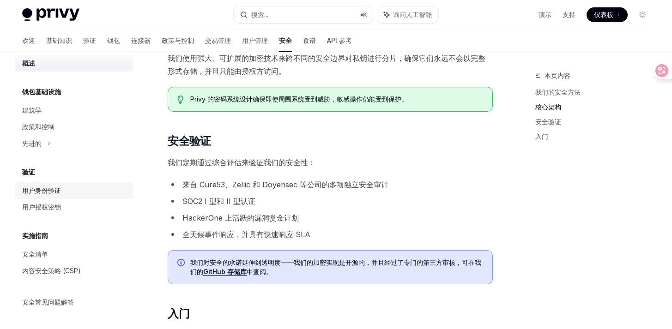
click at [61, 190] on div "用户身份验证" at bounding box center [74, 190] width 105 height 11
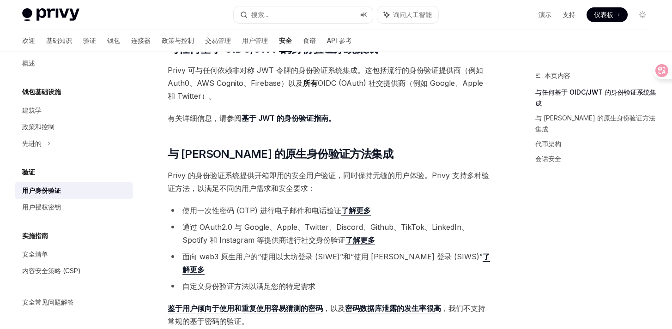
scroll to position [162, 0]
click at [352, 210] on font "了解更多" at bounding box center [356, 209] width 30 height 9
type textarea "*"
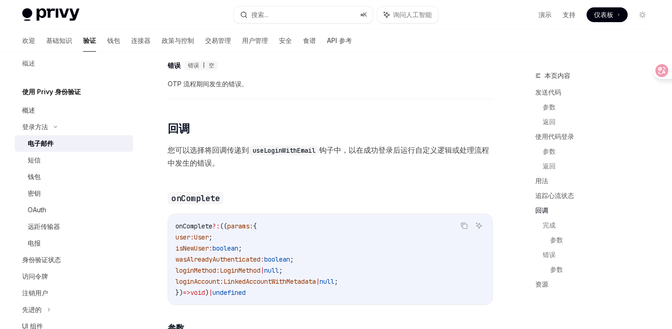
scroll to position [1335, 0]
